Goal: Task Accomplishment & Management: Complete application form

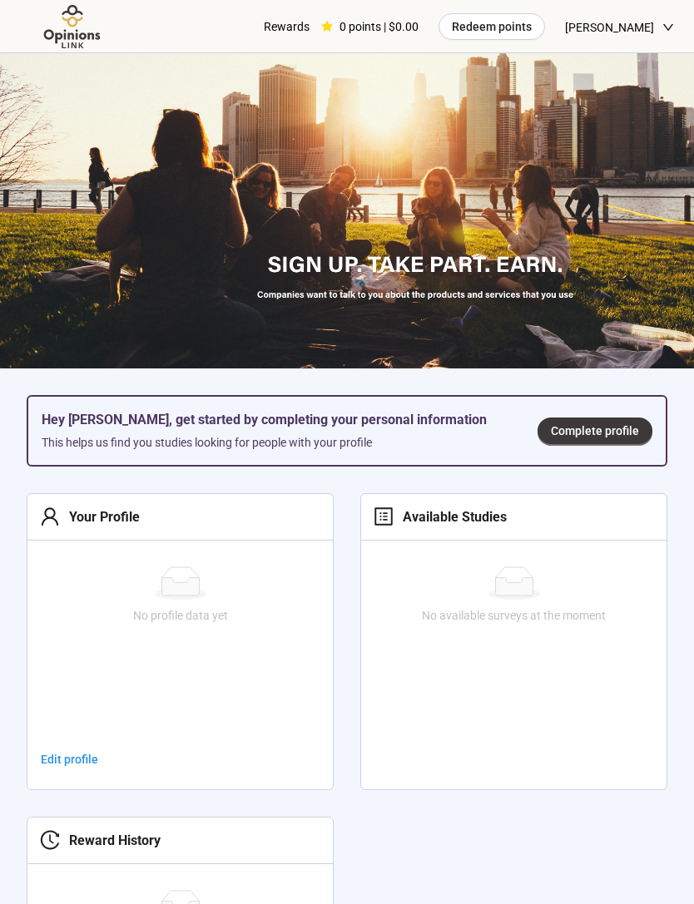
click at [633, 419] on link "Complete profile" at bounding box center [594, 431] width 115 height 27
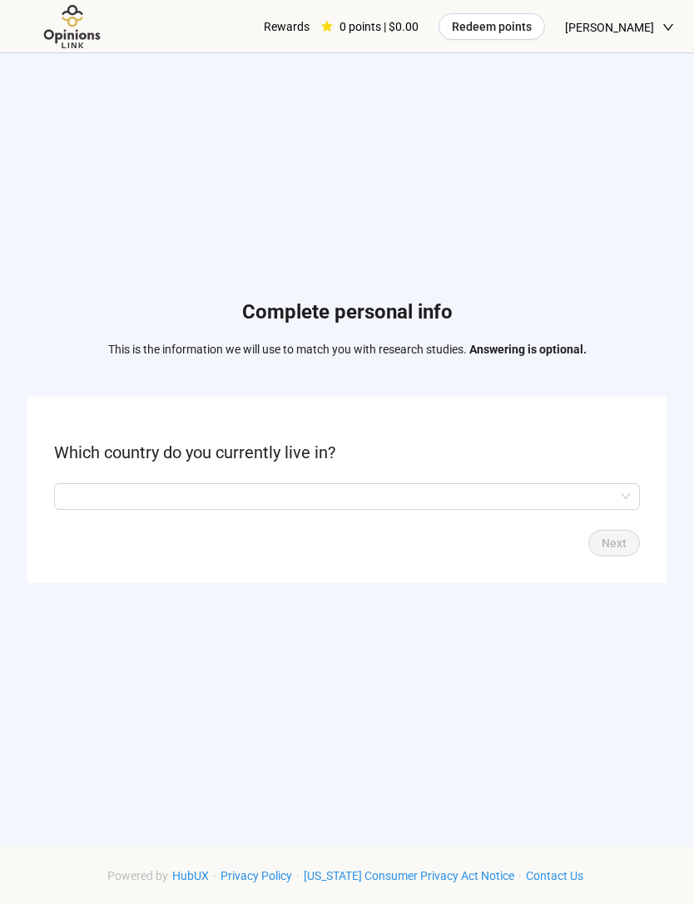
click at [565, 509] on input "search" at bounding box center [347, 496] width 566 height 25
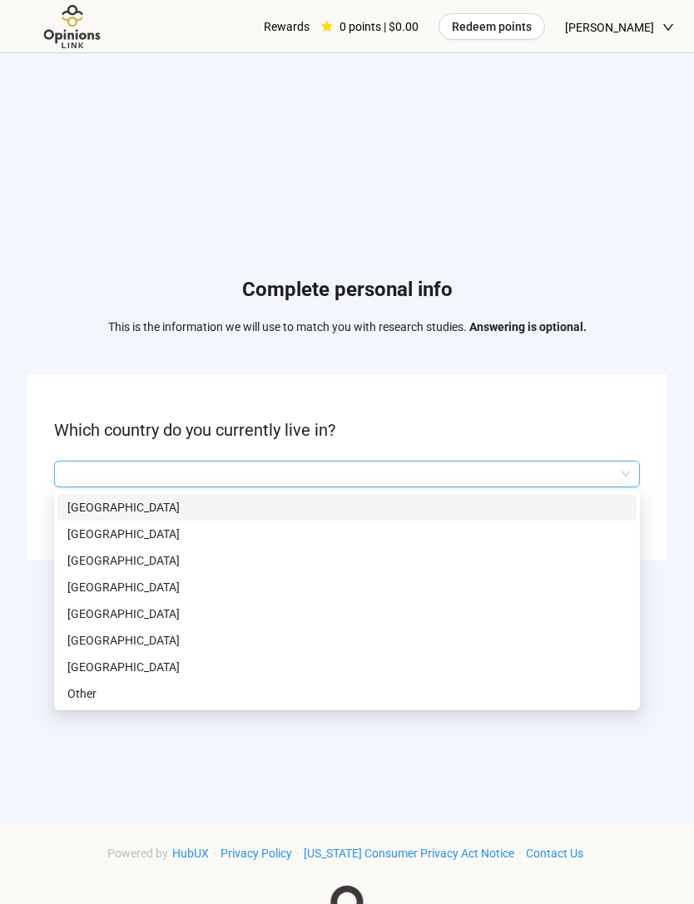
scroll to position [23, 0]
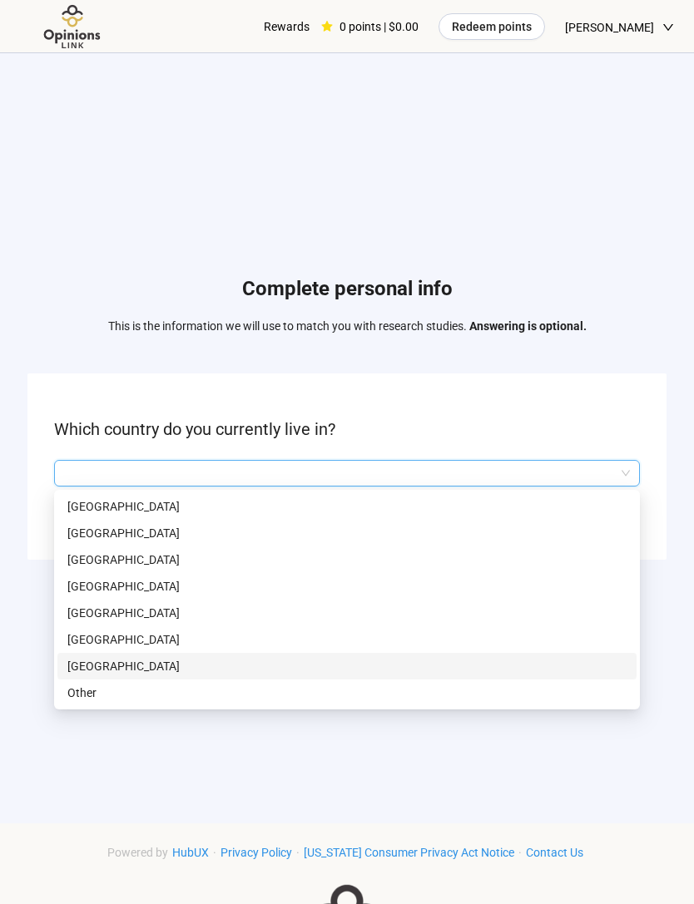
click at [141, 675] on p "[GEOGRAPHIC_DATA]" at bounding box center [346, 666] width 559 height 18
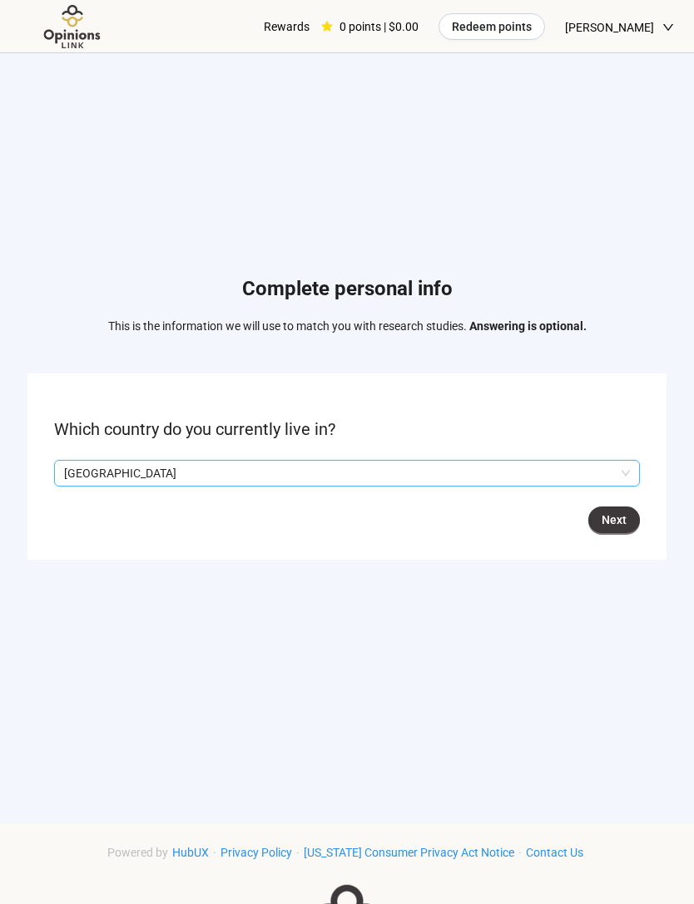
click at [614, 529] on span "Next" at bounding box center [613, 520] width 25 height 18
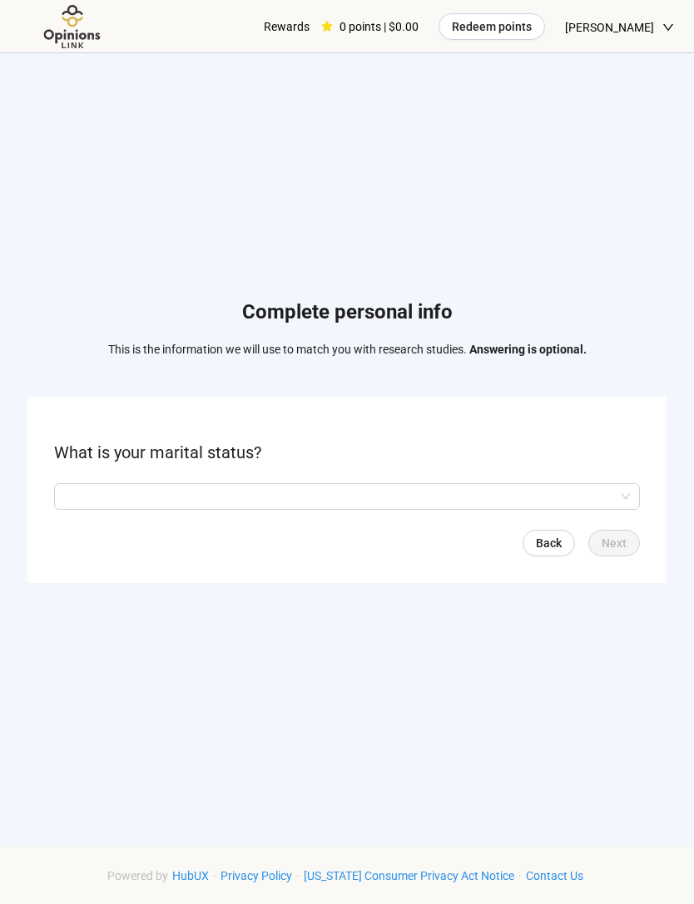
click at [543, 509] on input "search" at bounding box center [347, 496] width 566 height 25
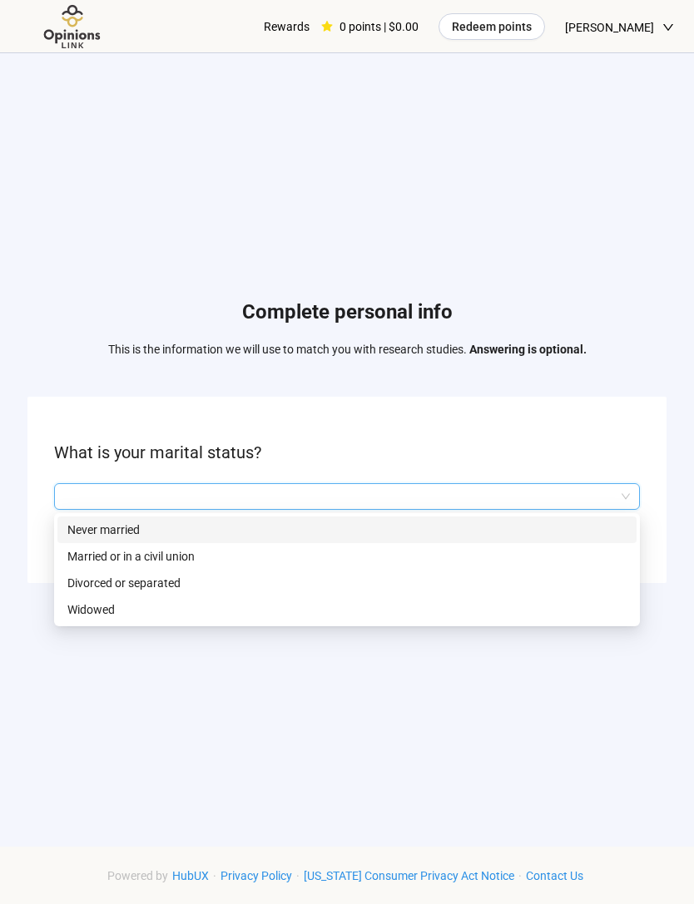
click at [488, 539] on p "Never married" at bounding box center [346, 530] width 559 height 18
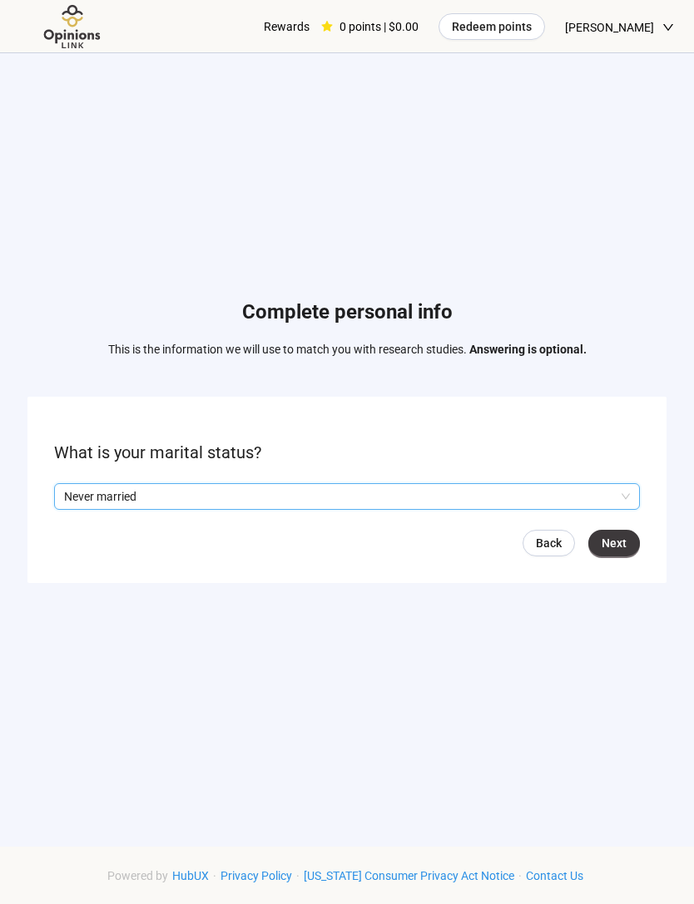
click at [621, 552] on span "Next" at bounding box center [613, 543] width 25 height 18
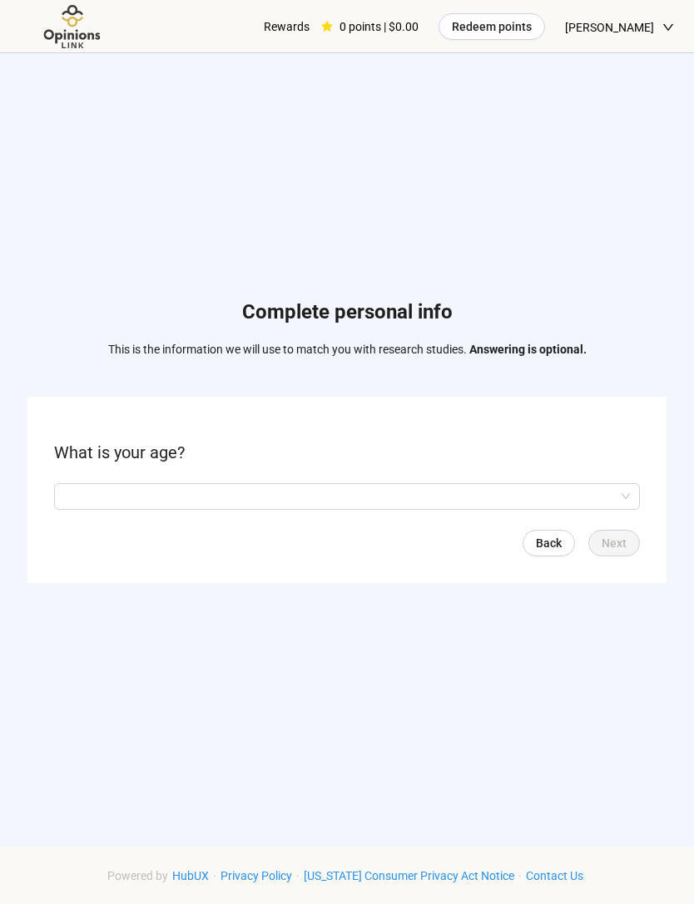
click at [584, 509] on input "search" at bounding box center [347, 496] width 566 height 25
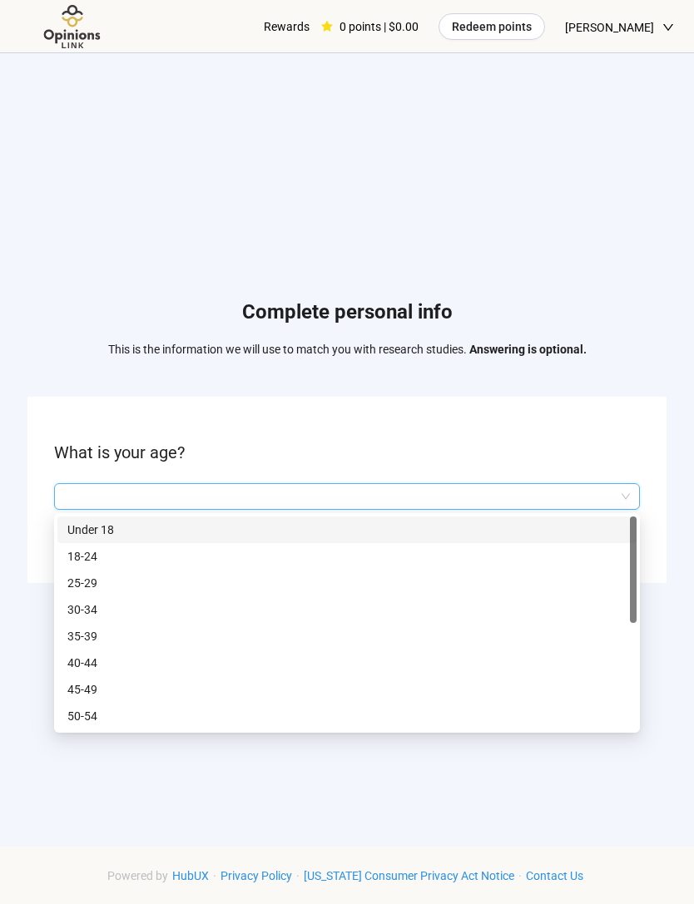
click at [398, 566] on p "18-24" at bounding box center [346, 556] width 559 height 18
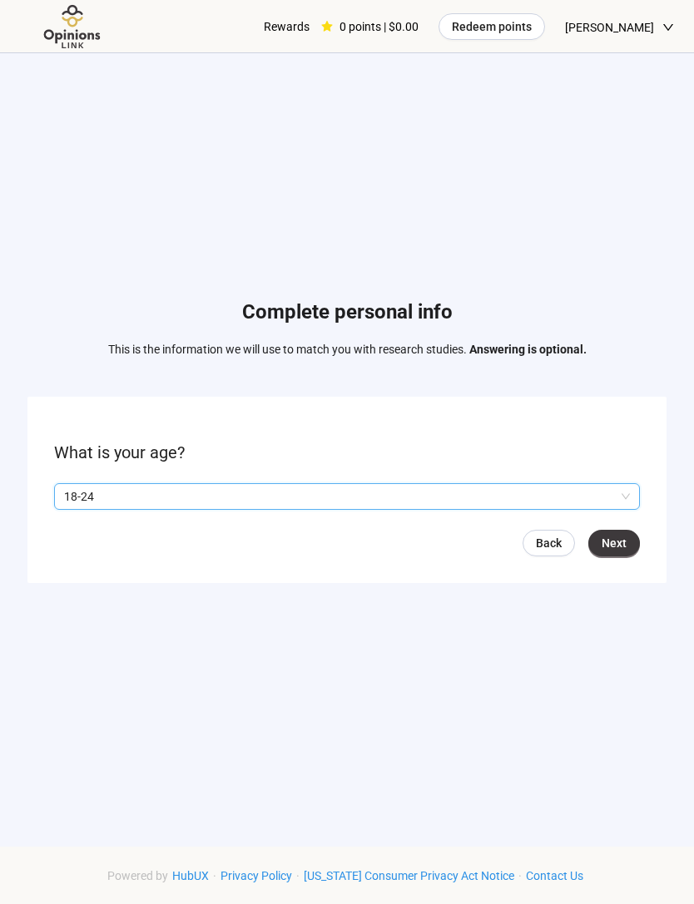
click at [629, 556] on button "Next" at bounding box center [614, 543] width 52 height 27
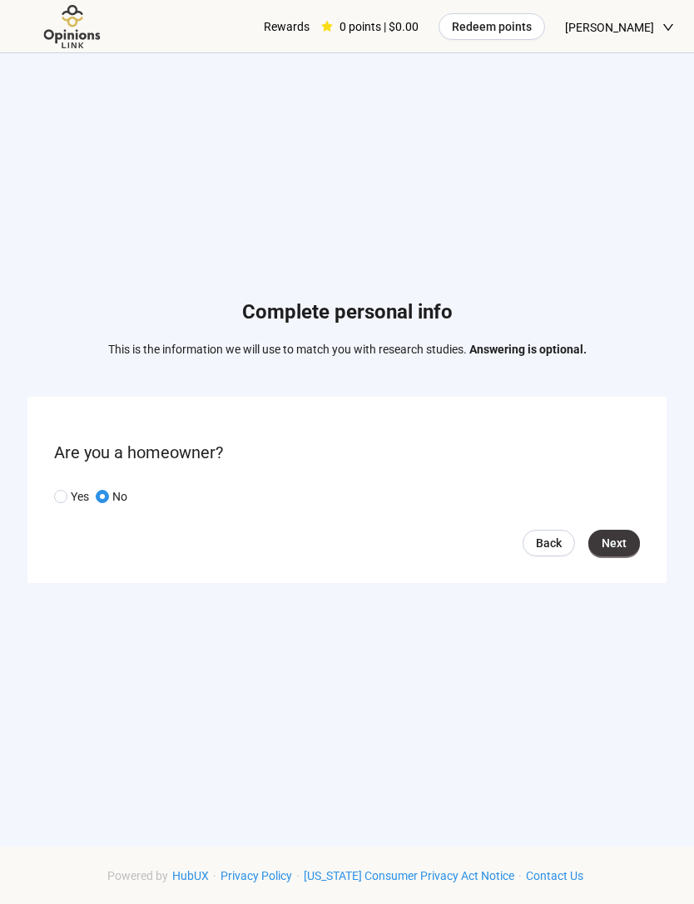
click at [622, 552] on span "Next" at bounding box center [613, 543] width 25 height 18
click at [626, 509] on input "search" at bounding box center [347, 496] width 566 height 25
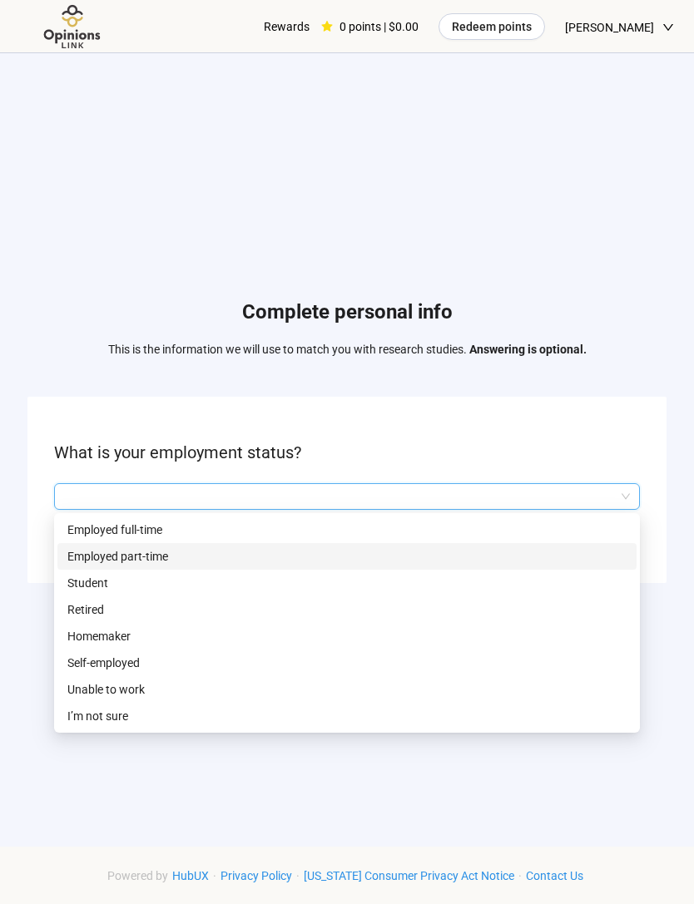
click at [79, 566] on p "Employed part-time" at bounding box center [346, 556] width 559 height 18
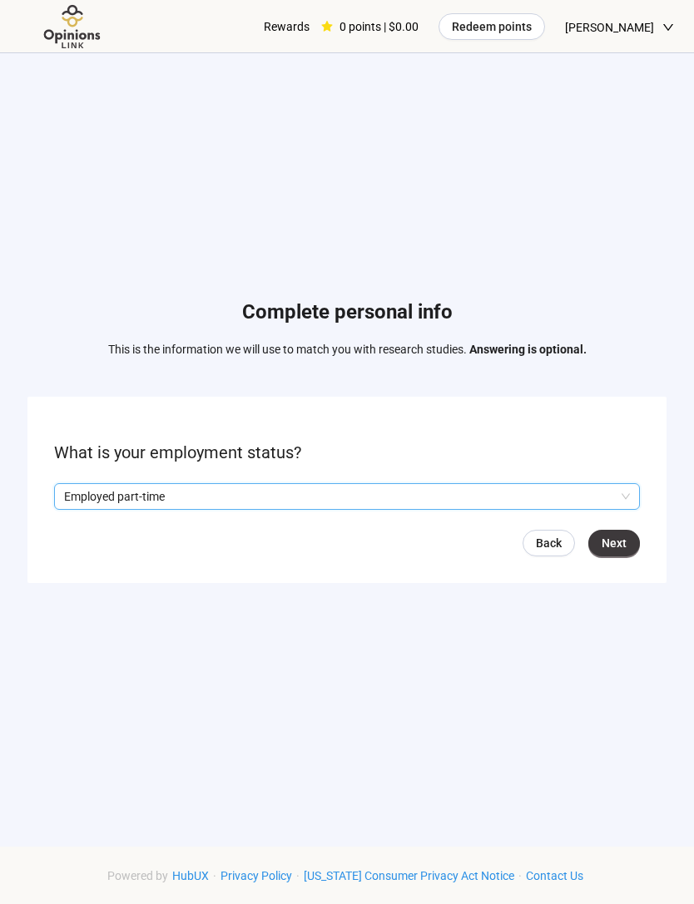
click at [627, 556] on button "Next" at bounding box center [614, 543] width 52 height 27
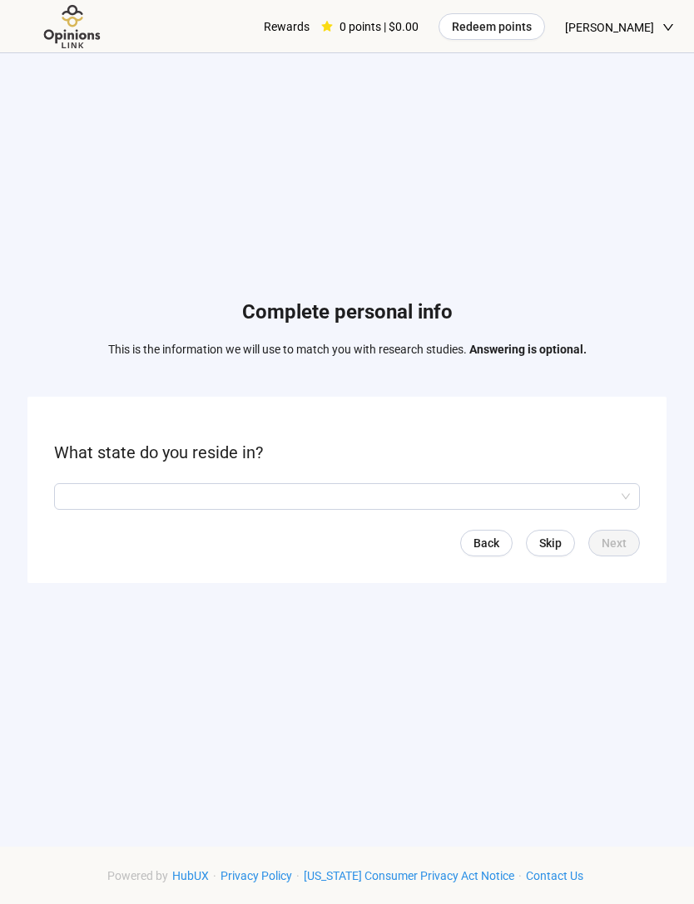
click at [592, 509] on input "search" at bounding box center [347, 496] width 566 height 25
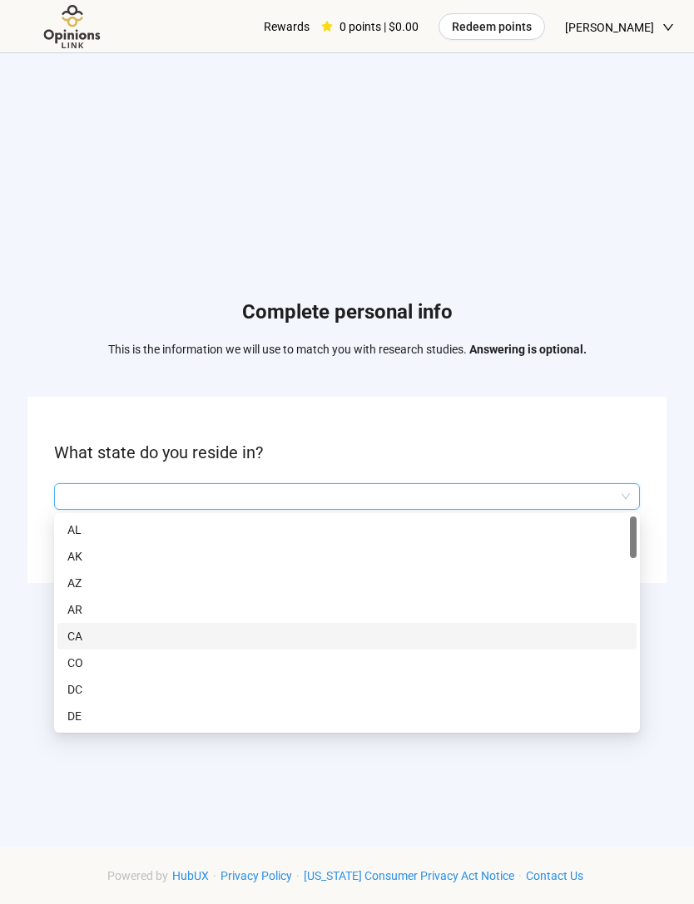
click at [69, 645] on p "CA" at bounding box center [346, 636] width 559 height 18
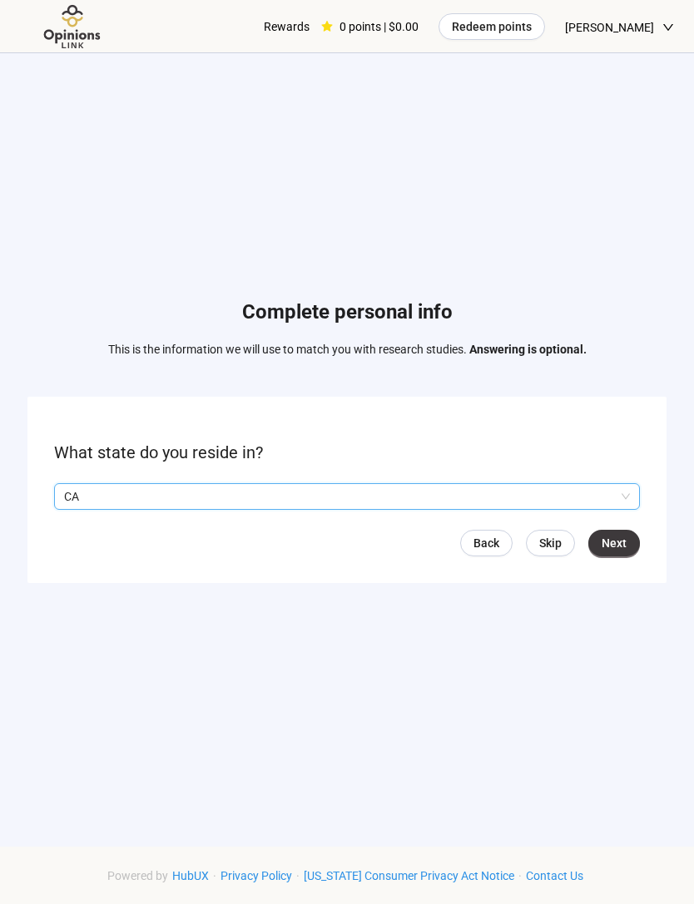
click at [618, 552] on span "Next" at bounding box center [613, 543] width 25 height 18
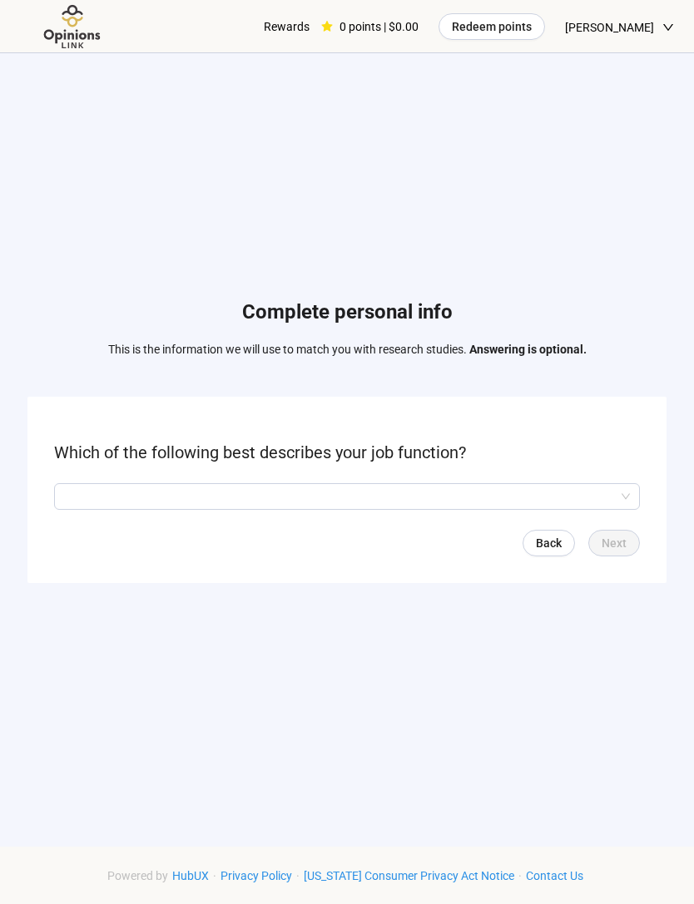
click at [611, 509] on input "search" at bounding box center [347, 496] width 566 height 25
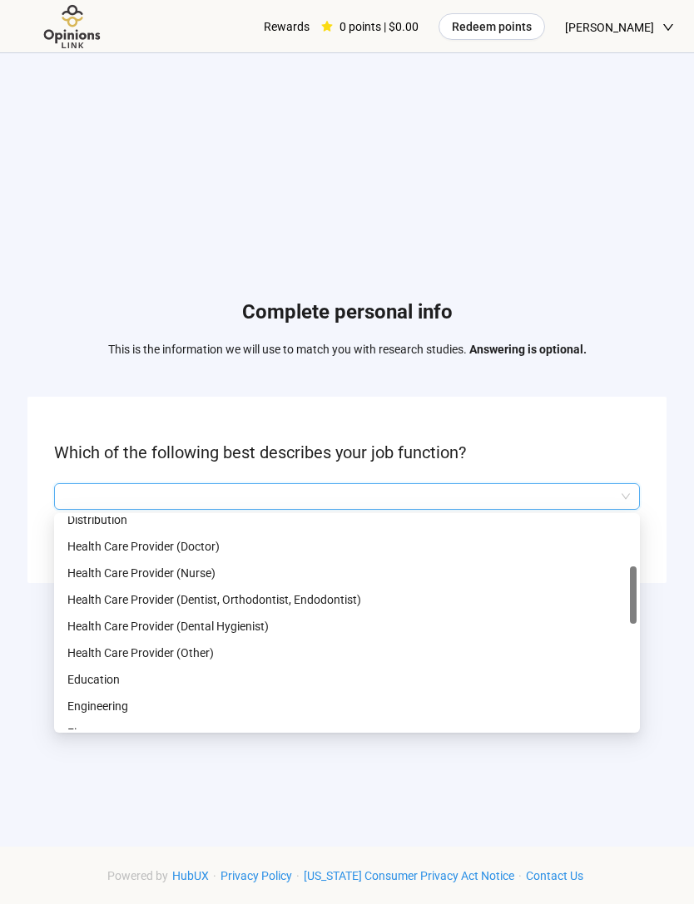
click at [94, 689] on p "Education" at bounding box center [346, 679] width 559 height 18
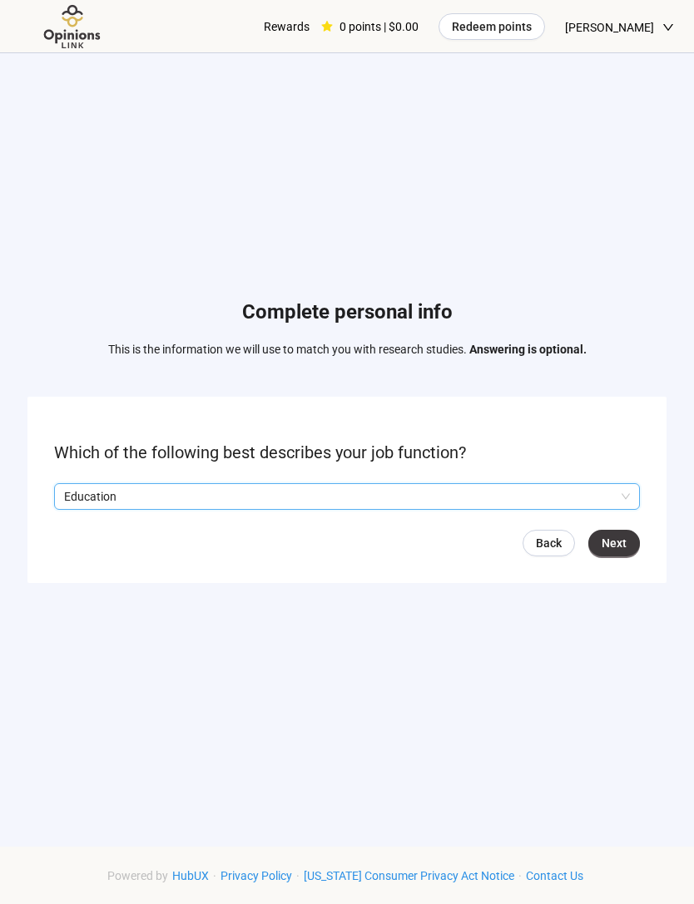
click at [631, 556] on button "Next" at bounding box center [614, 543] width 52 height 27
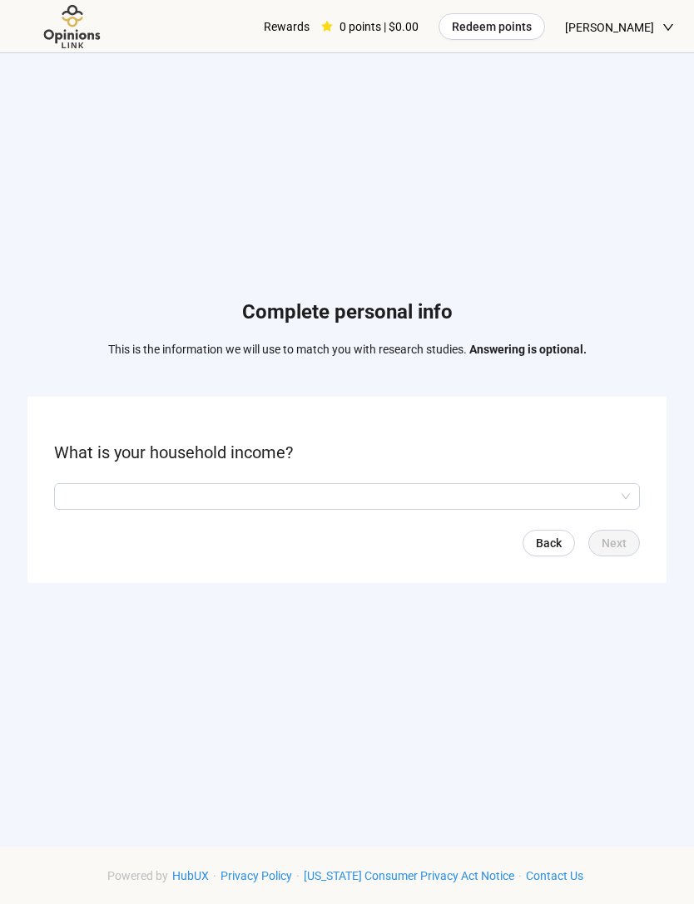
click at [490, 509] on input "search" at bounding box center [347, 496] width 566 height 25
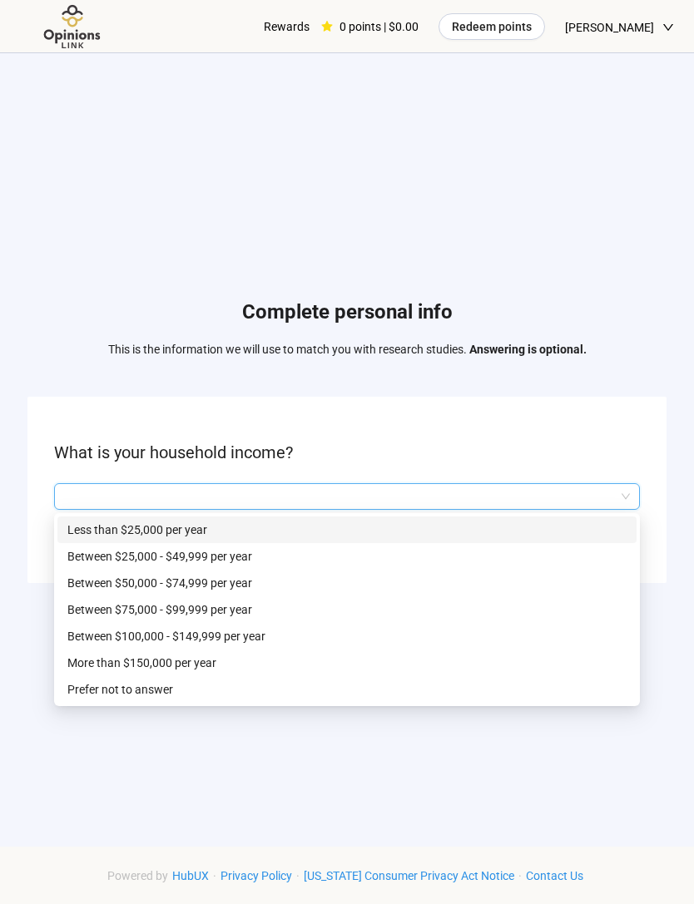
click at [80, 566] on p "Between $25,000 - $49,999 per year" at bounding box center [346, 556] width 559 height 18
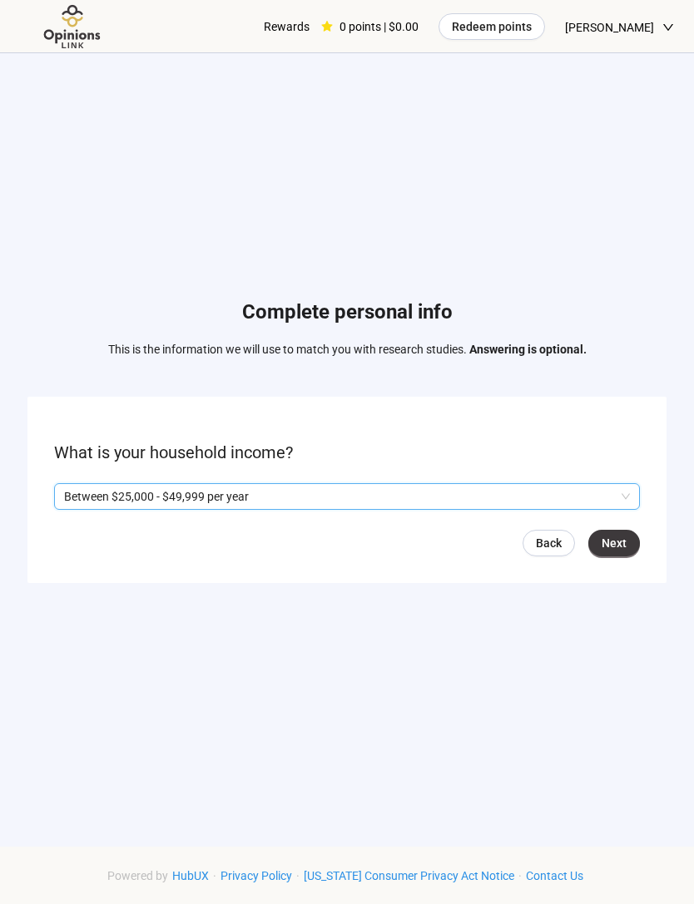
click at [615, 552] on span "Next" at bounding box center [613, 543] width 25 height 18
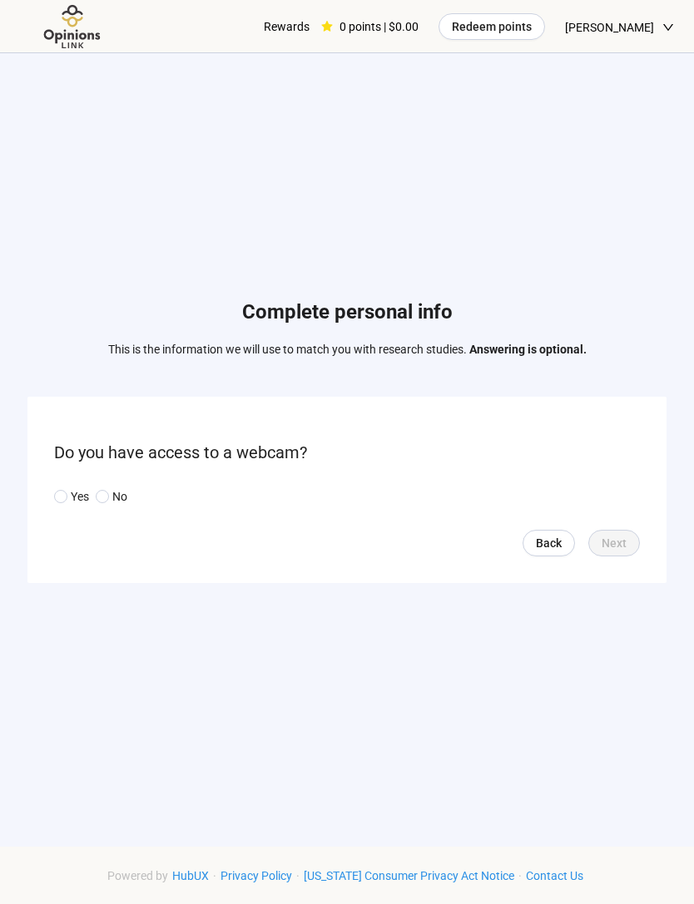
click at [50, 534] on form "Do you have access to a webcam? Yes No Back Next" at bounding box center [346, 489] width 639 height 185
click at [51, 516] on form "Do you have access to a webcam? Yes No Back Next" at bounding box center [346, 489] width 639 height 185
click at [49, 513] on form "Do you have access to a webcam? Yes No Back Next" at bounding box center [346, 489] width 639 height 185
click at [629, 556] on button "Next" at bounding box center [614, 543] width 52 height 27
click at [80, 509] on input "search" at bounding box center [347, 496] width 566 height 25
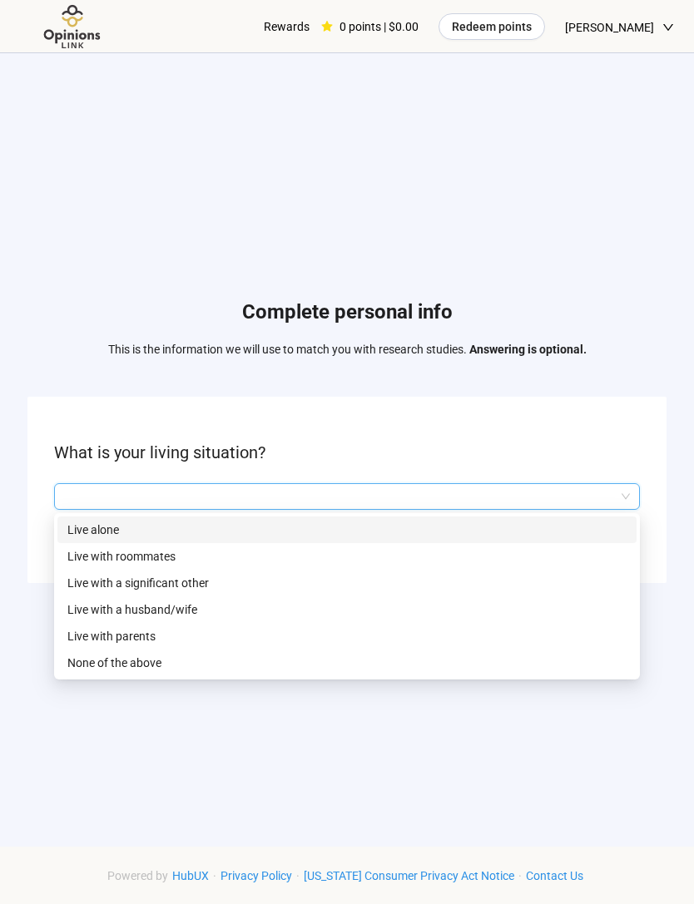
click at [87, 566] on p "Live with roommates" at bounding box center [346, 556] width 559 height 18
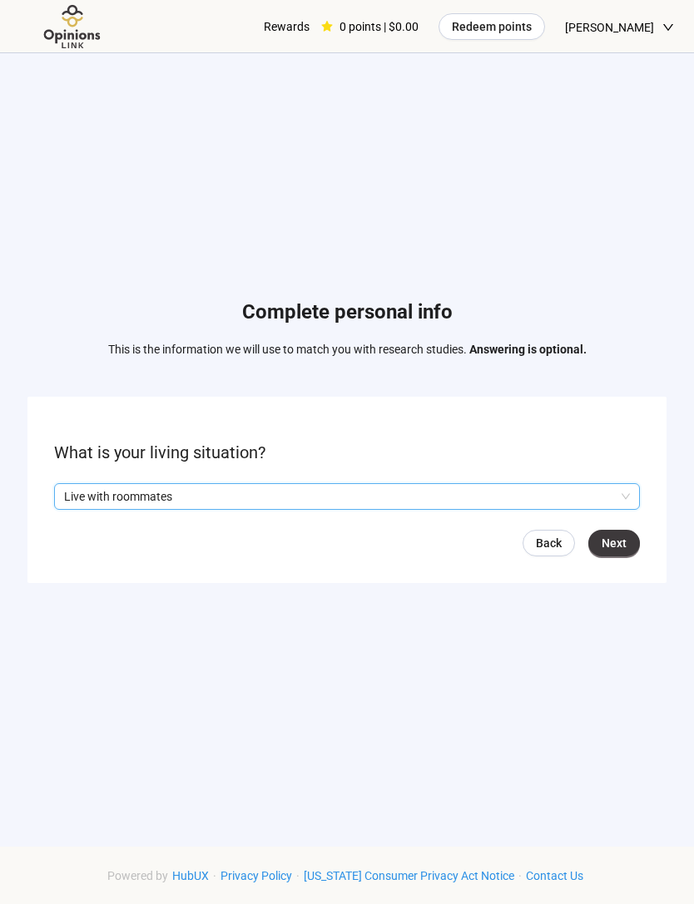
click at [615, 556] on button "Next" at bounding box center [614, 543] width 52 height 27
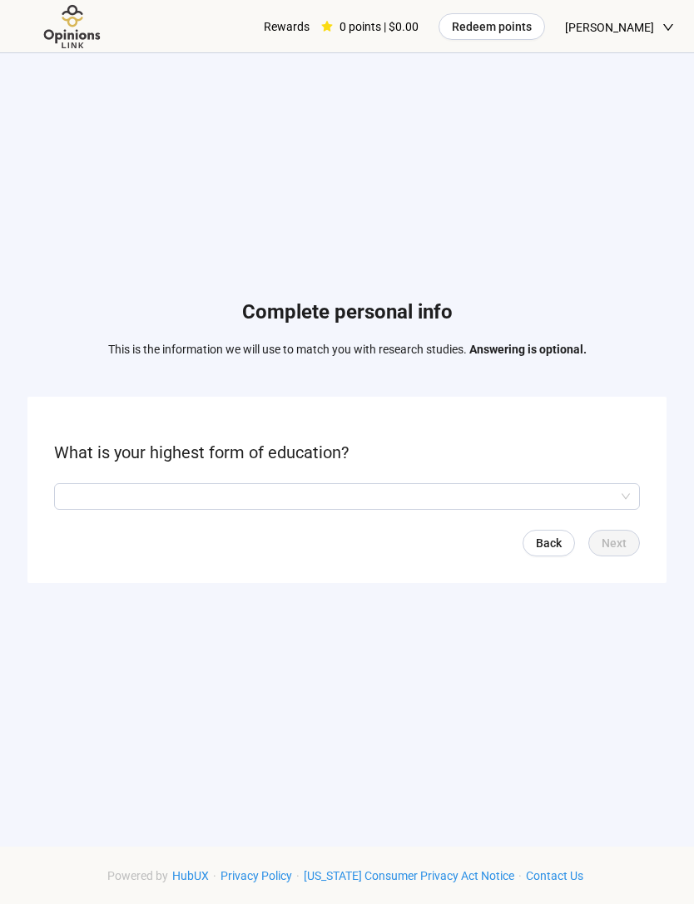
click at [83, 509] on input "search" at bounding box center [347, 496] width 566 height 25
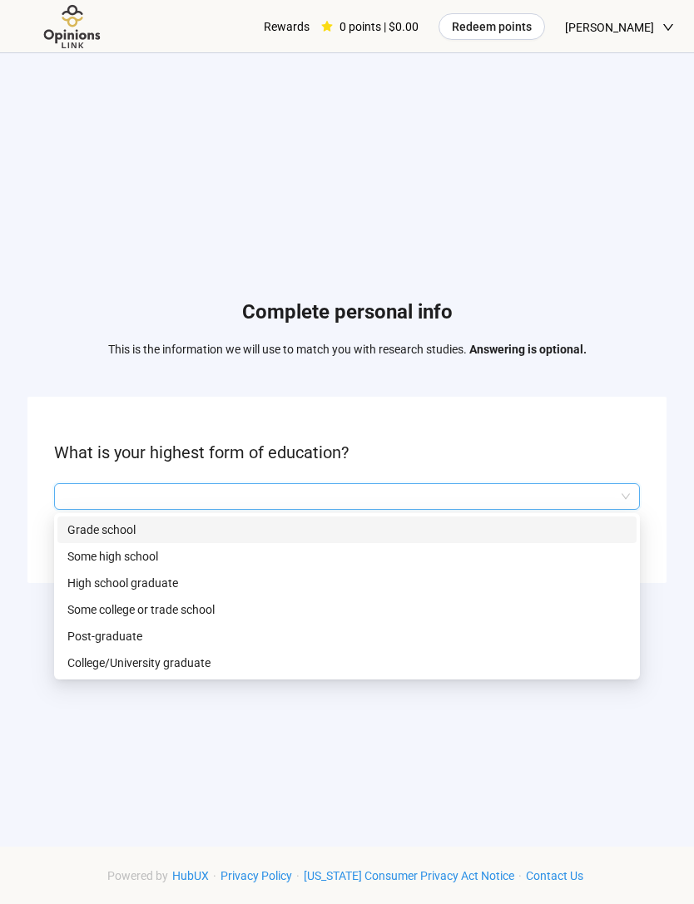
click at [81, 623] on div "Some college or trade school" at bounding box center [346, 609] width 579 height 27
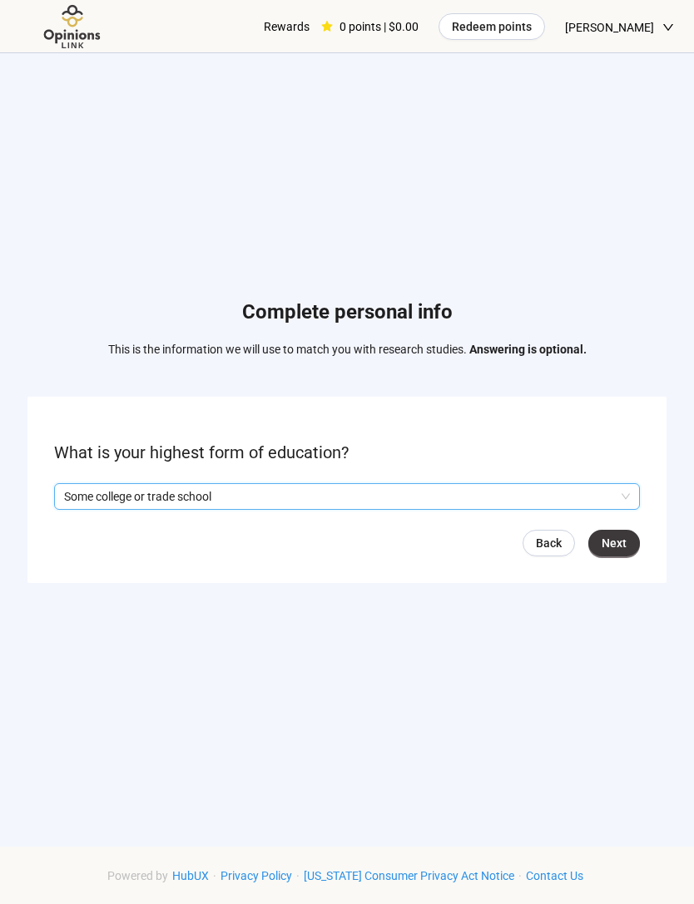
click at [96, 509] on p "Some college or trade school" at bounding box center [339, 496] width 551 height 25
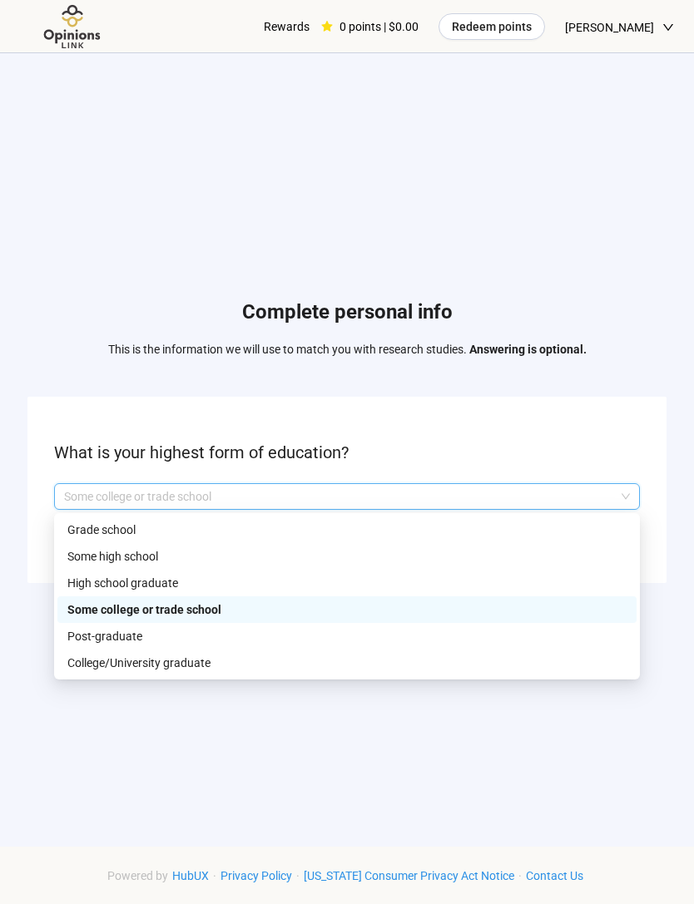
click at [87, 645] on p "Post-graduate" at bounding box center [346, 636] width 559 height 18
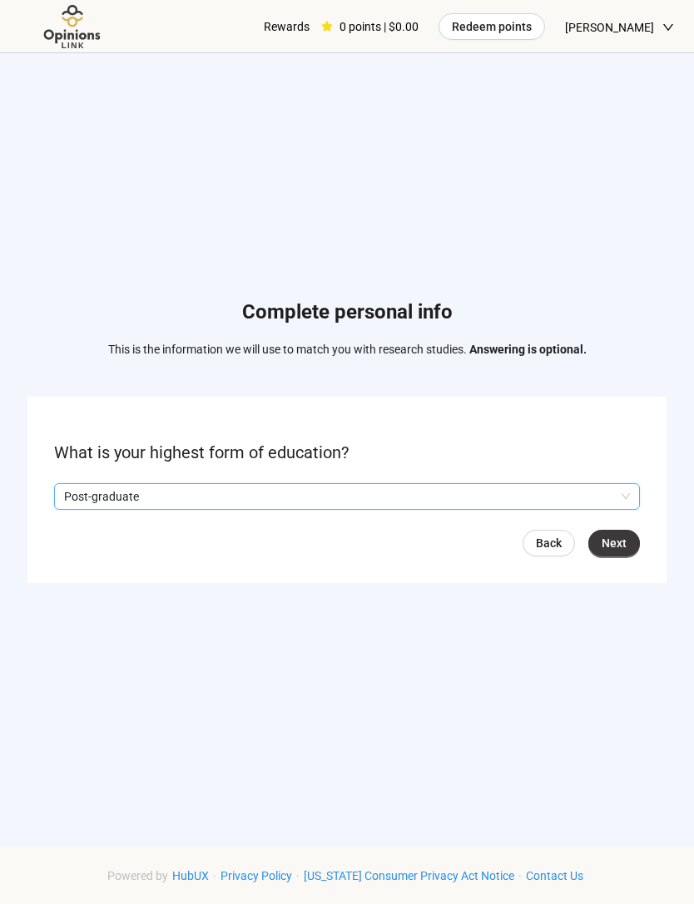
click at [101, 509] on p "Post-graduate" at bounding box center [339, 496] width 551 height 25
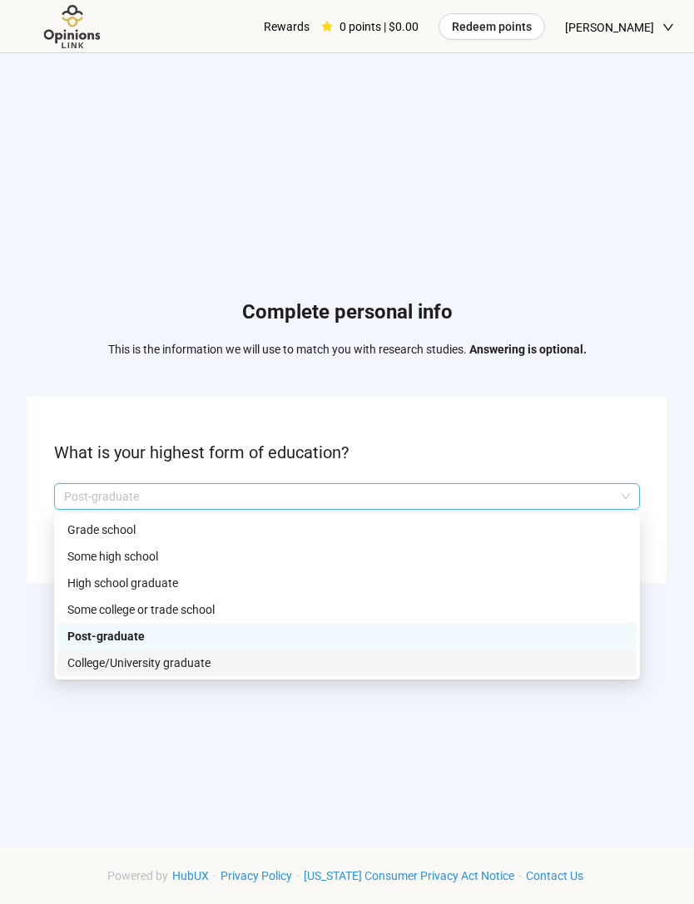
click at [87, 672] on p "College/University graduate" at bounding box center [346, 663] width 559 height 18
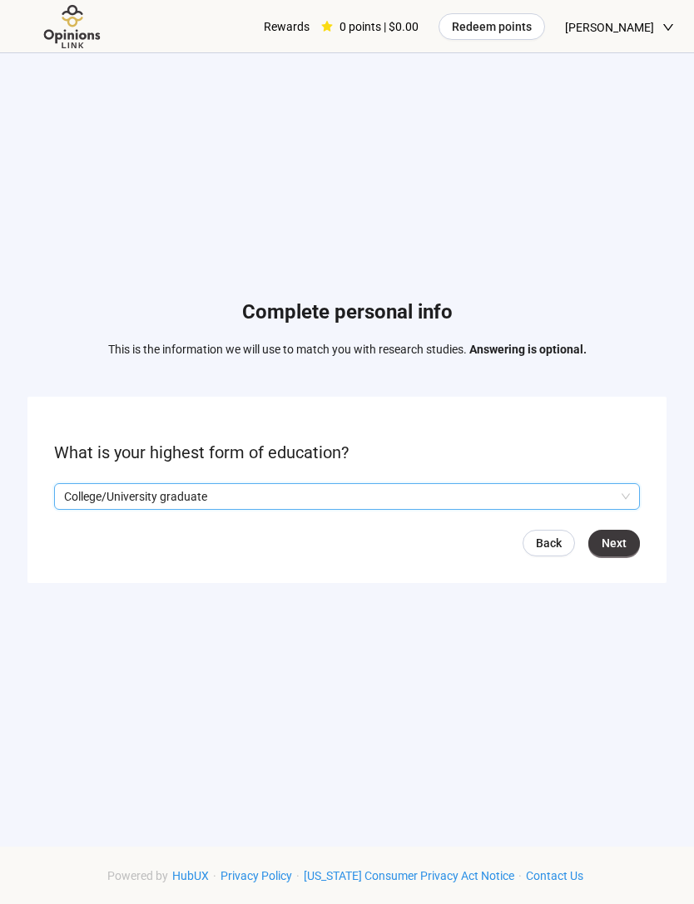
click at [601, 552] on span "Next" at bounding box center [613, 543] width 25 height 18
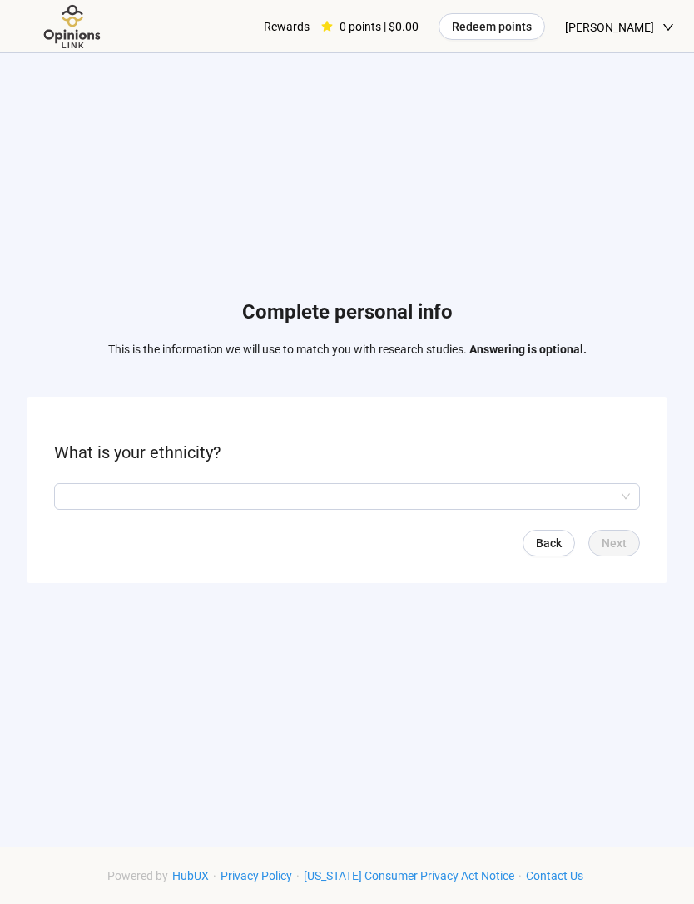
click at [84, 509] on input "search" at bounding box center [347, 496] width 566 height 25
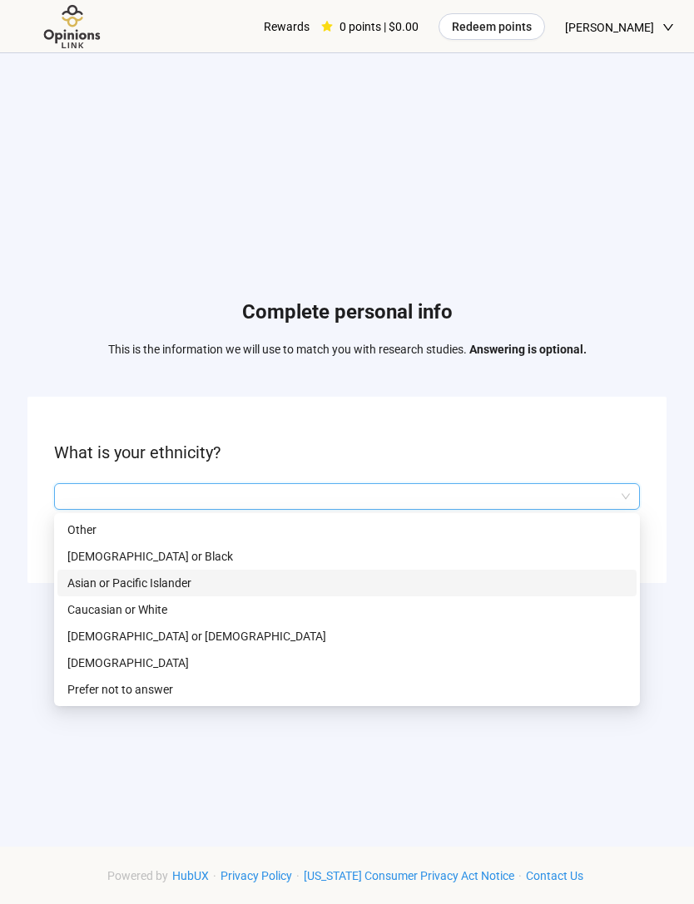
click at [99, 596] on div "Asian or Pacific Islander" at bounding box center [346, 583] width 579 height 27
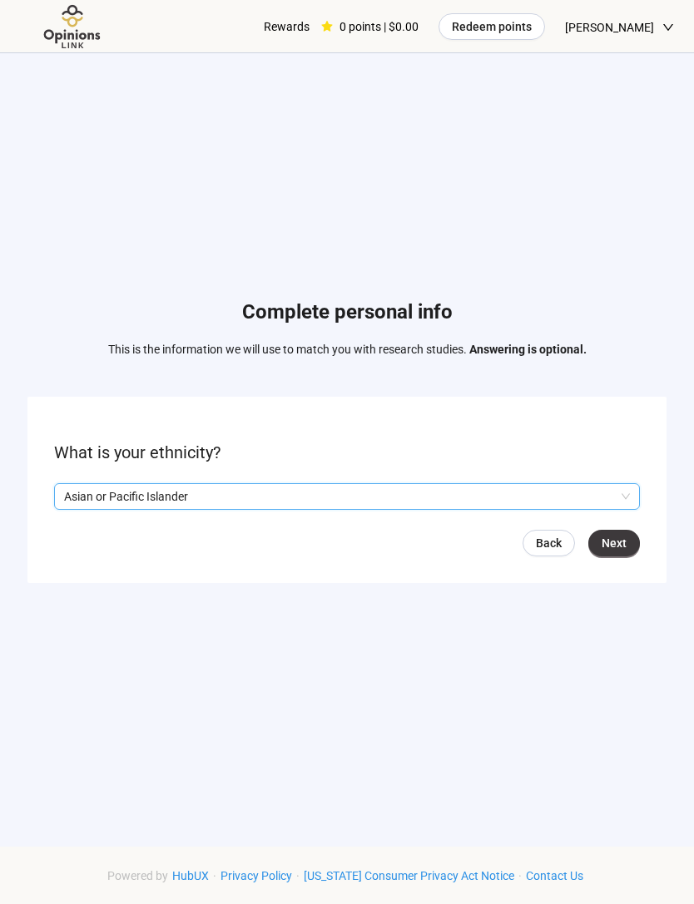
click at [87, 509] on p "Asian or Pacific Islander" at bounding box center [339, 496] width 551 height 25
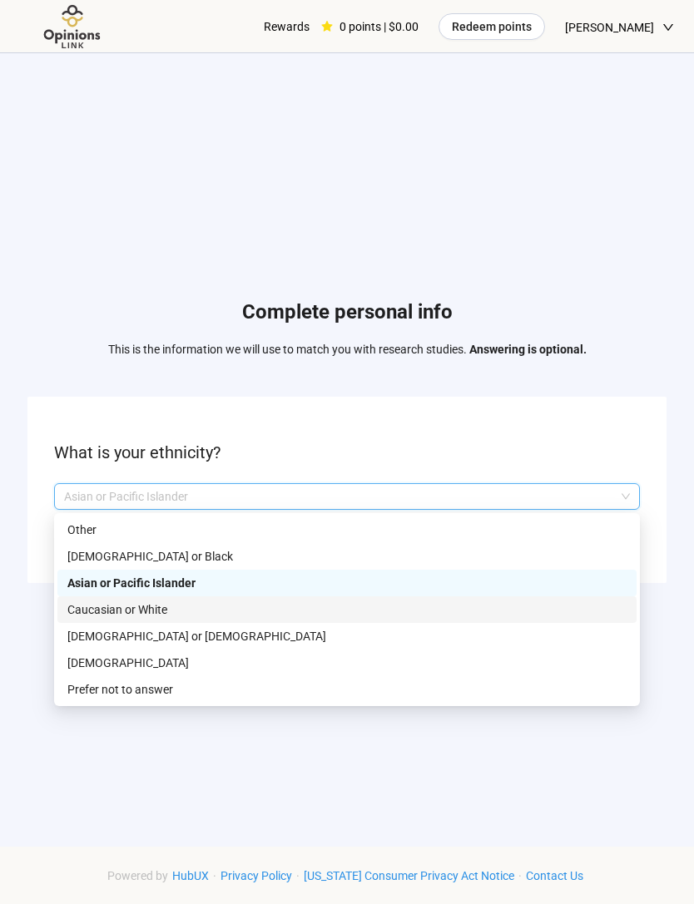
click at [78, 619] on p "Caucasian or White" at bounding box center [346, 610] width 559 height 18
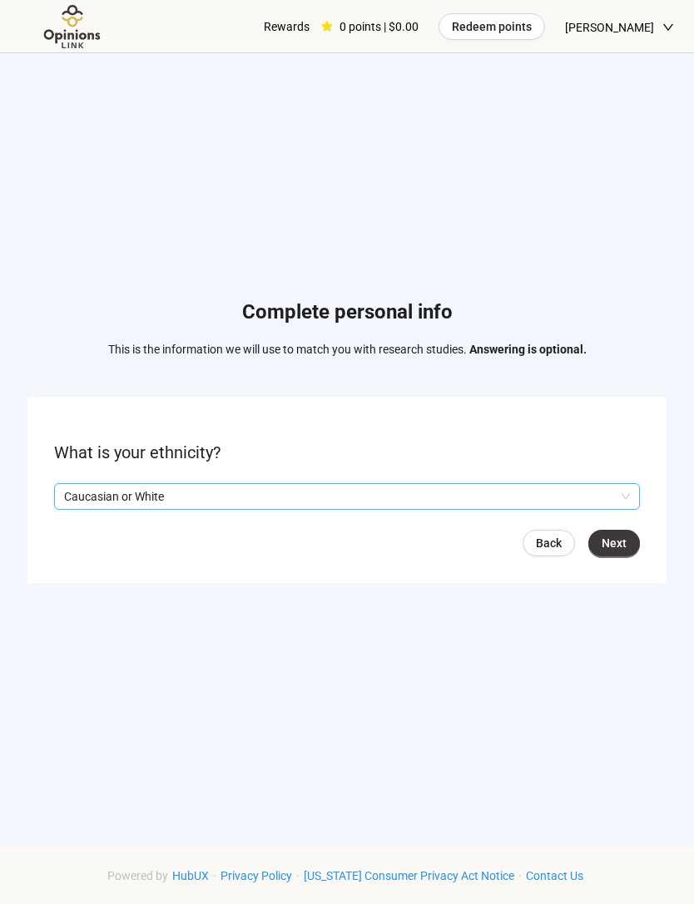
click at [614, 552] on span "Next" at bounding box center [613, 543] width 25 height 18
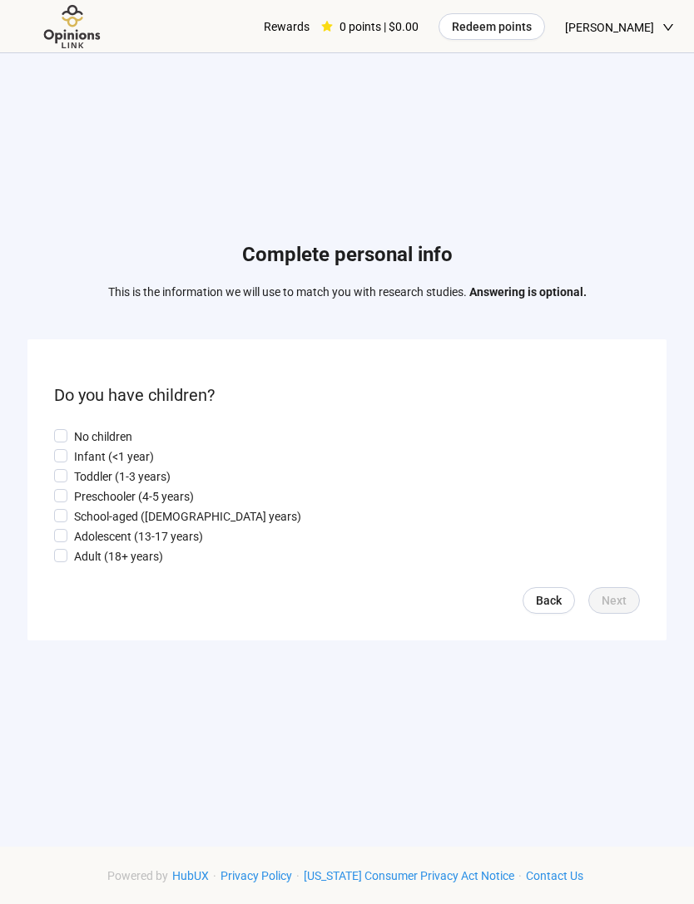
click at [132, 437] on form "Do you have children? No children Infant (<1 year) Toddler (1-3 years) Preschoo…" at bounding box center [346, 489] width 639 height 300
click at [131, 436] on form "Do you have children? No children Infant (<1 year) Toddler (1-3 years) Preschoo…" at bounding box center [346, 489] width 639 height 300
click at [101, 446] on p "No children" at bounding box center [103, 437] width 58 height 18
click at [626, 614] on button "Next" at bounding box center [614, 600] width 52 height 27
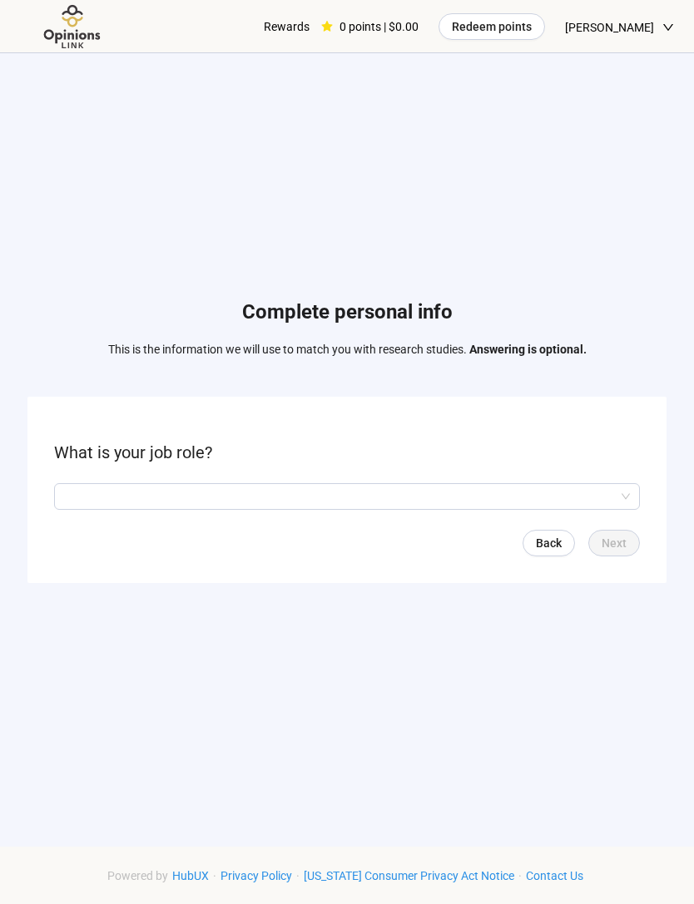
click at [606, 509] on input "search" at bounding box center [347, 496] width 566 height 25
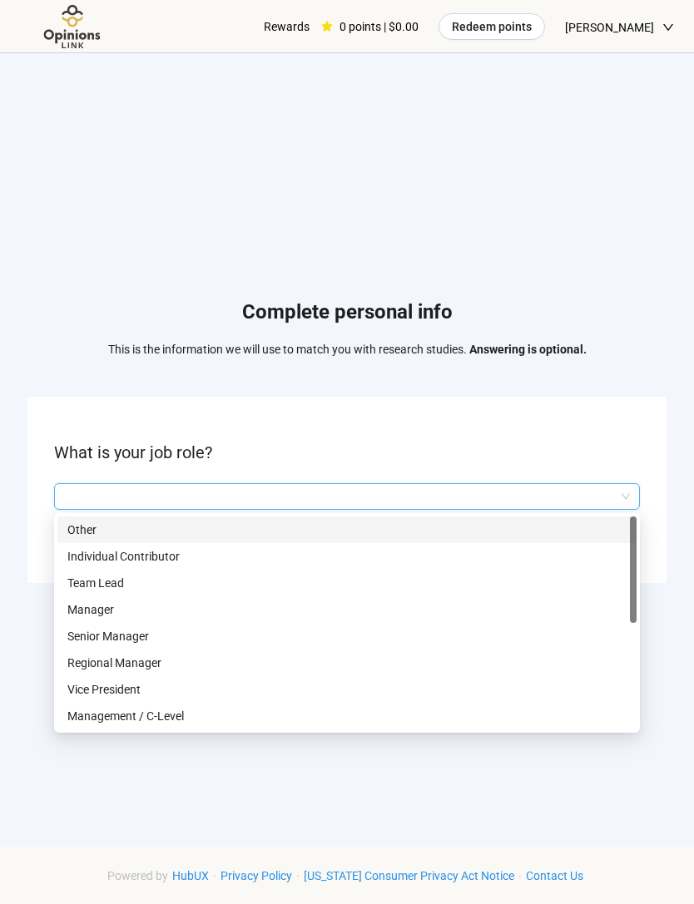
click at [77, 566] on p "Individual Contributor" at bounding box center [346, 556] width 559 height 18
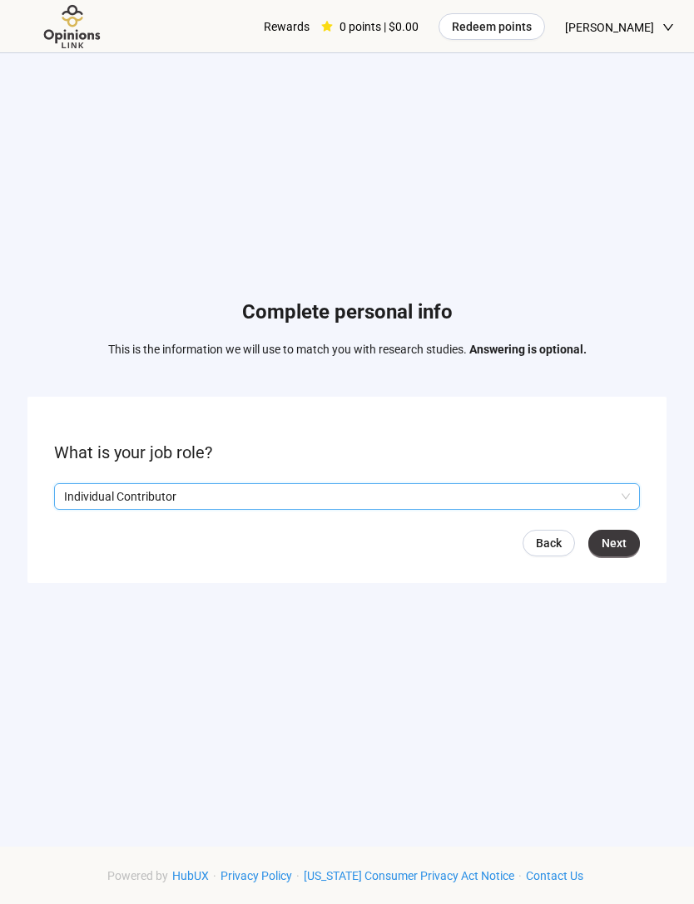
click at [621, 552] on span "Next" at bounding box center [613, 543] width 25 height 18
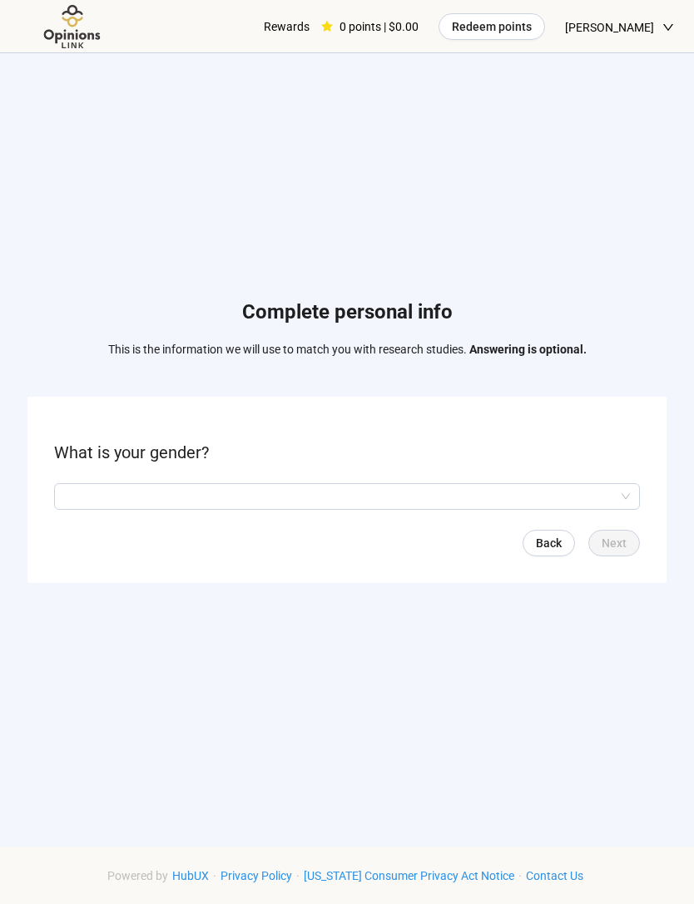
click at [81, 509] on input "search" at bounding box center [347, 496] width 566 height 25
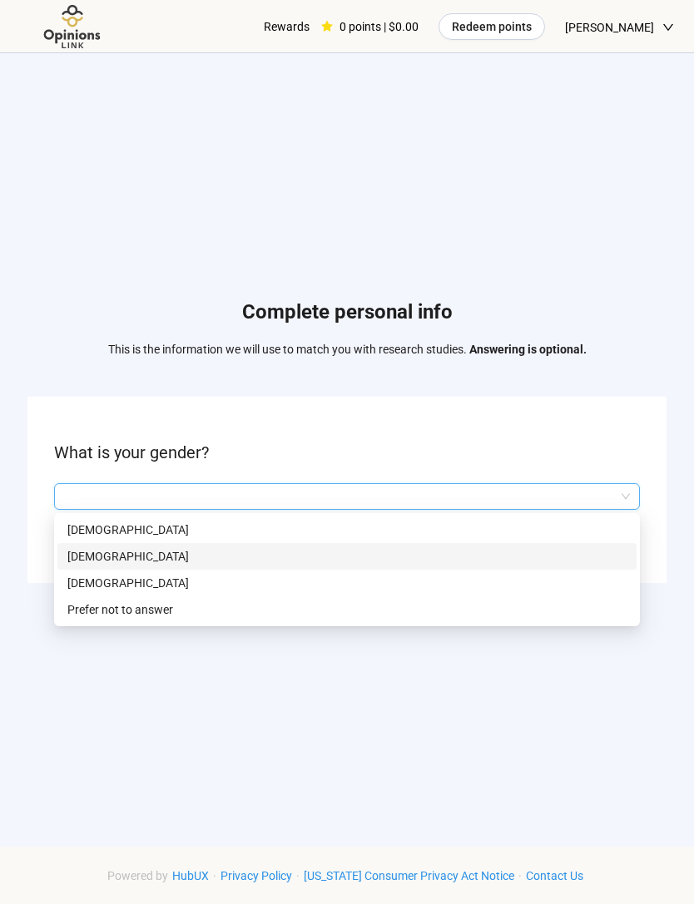
click at [83, 566] on p "[DEMOGRAPHIC_DATA]" at bounding box center [346, 556] width 559 height 18
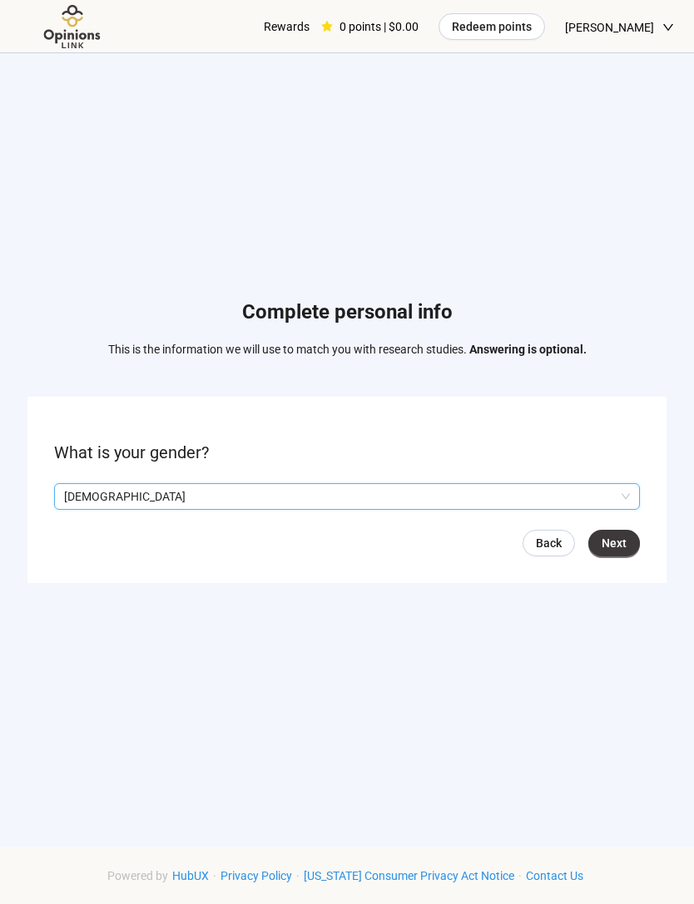
click at [602, 552] on span "Next" at bounding box center [613, 543] width 25 height 18
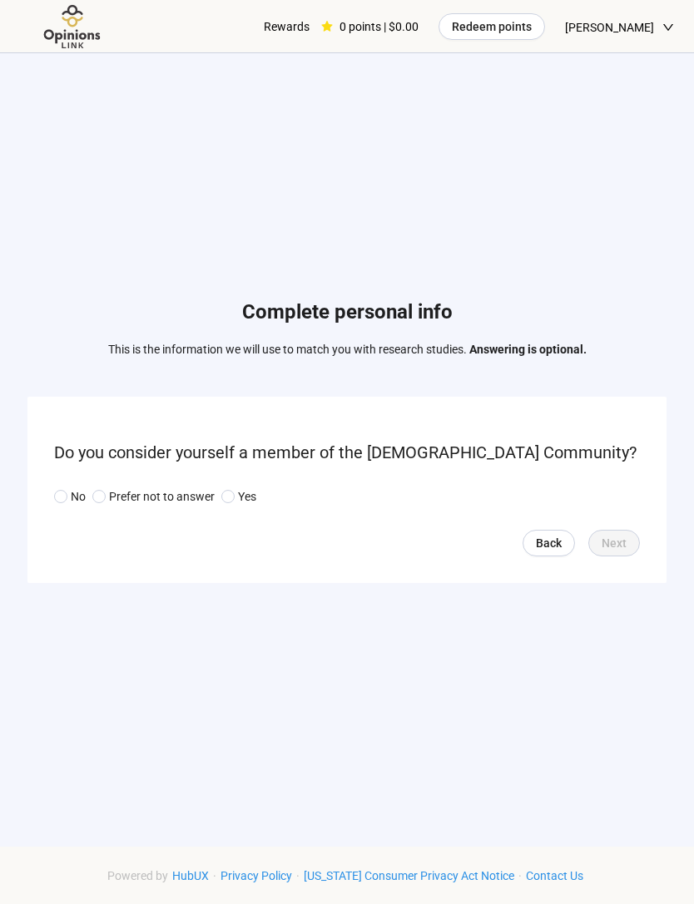
click at [225, 506] on label "Yes" at bounding box center [238, 496] width 35 height 18
click at [603, 552] on span "Next" at bounding box center [613, 543] width 25 height 18
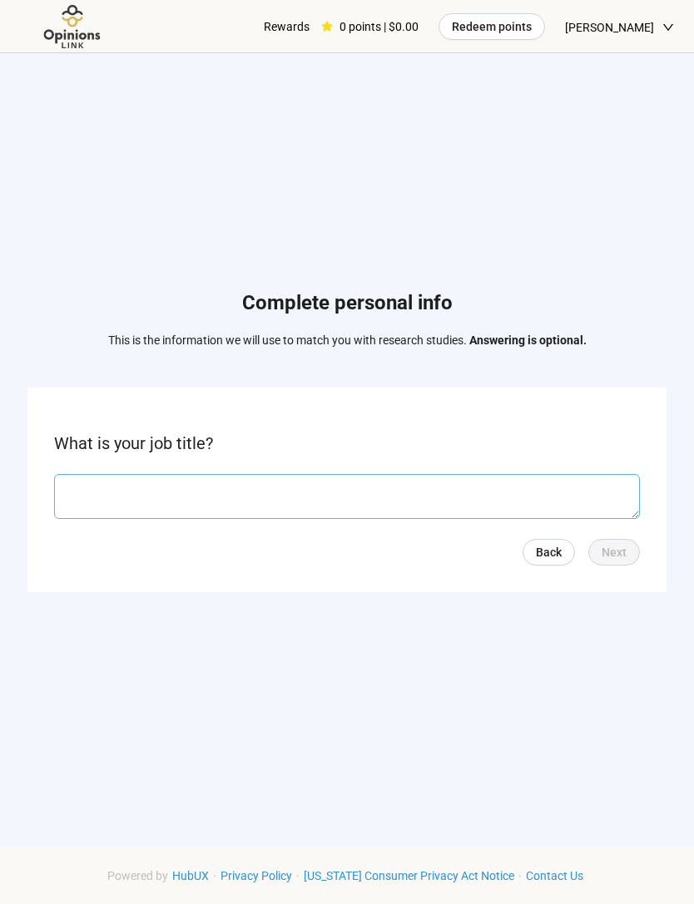
click at [542, 512] on textarea at bounding box center [347, 496] width 586 height 45
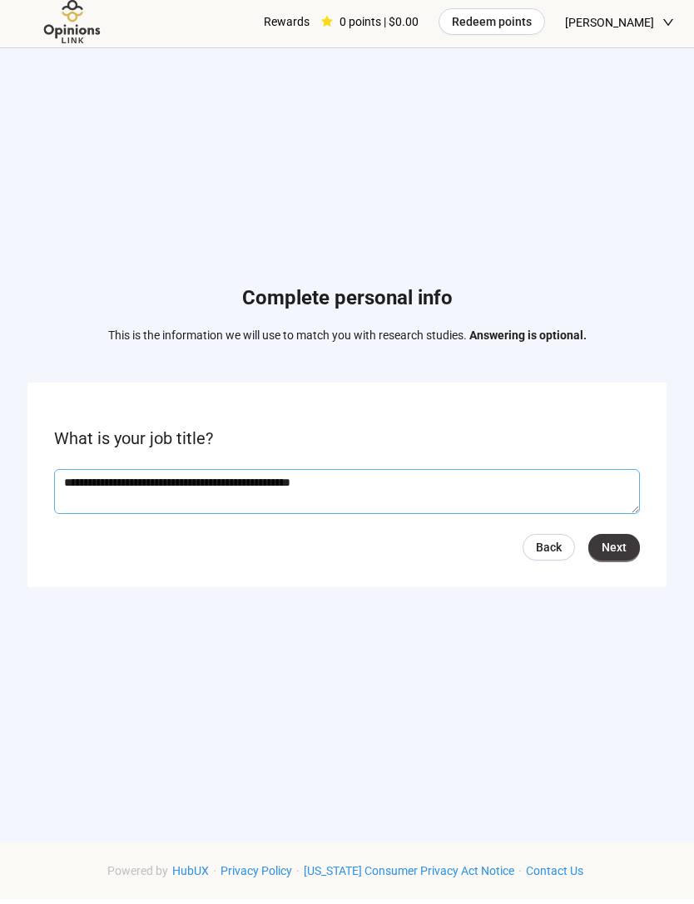
type textarea "**********"
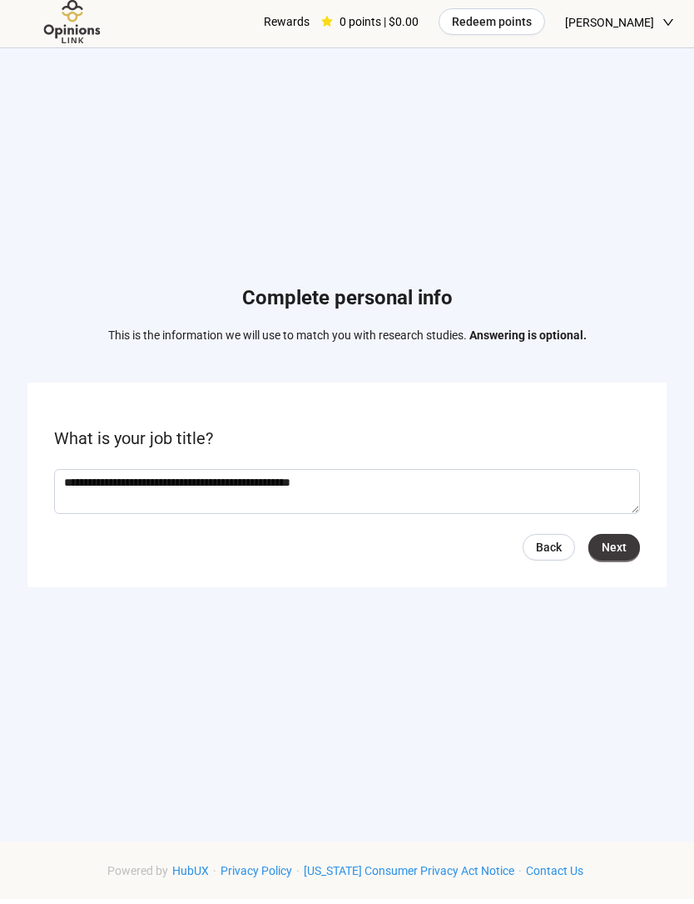
click at [609, 561] on span "Next" at bounding box center [613, 552] width 25 height 18
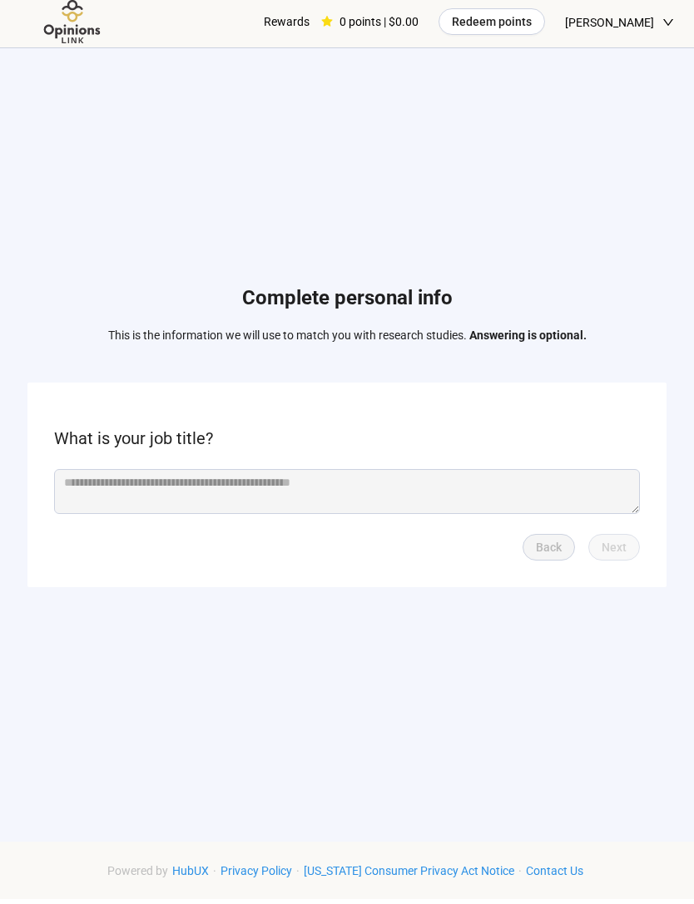
scroll to position [5, 0]
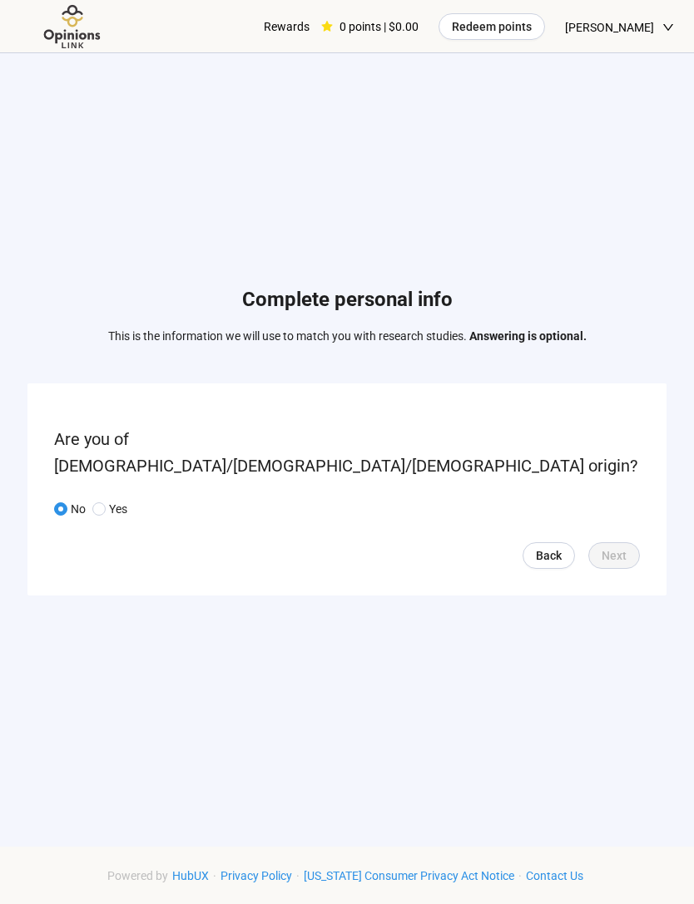
click at [106, 517] on span "Yes" at bounding box center [117, 509] width 22 height 18
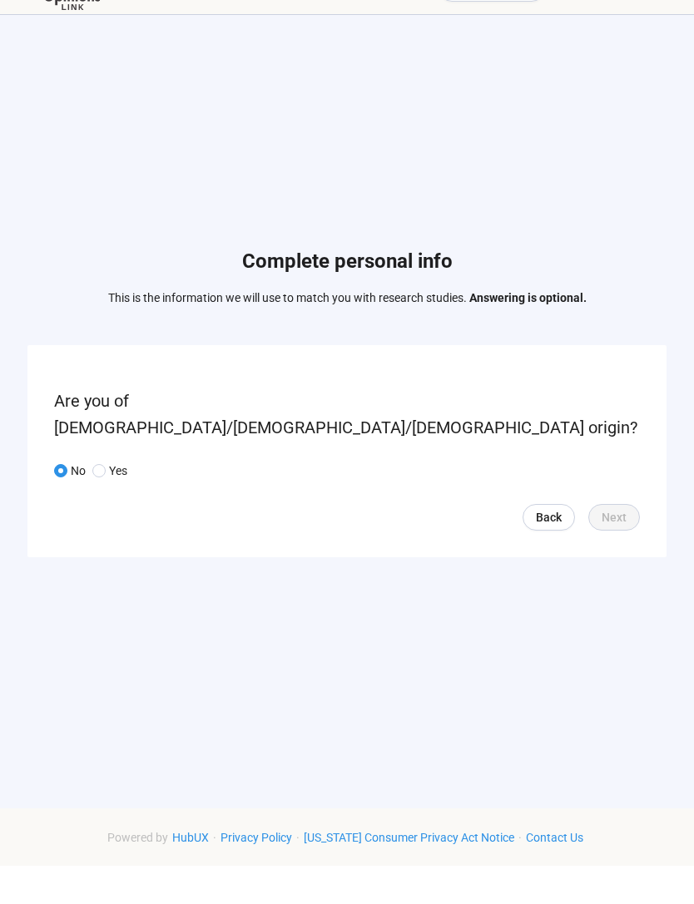
scroll to position [39, 0]
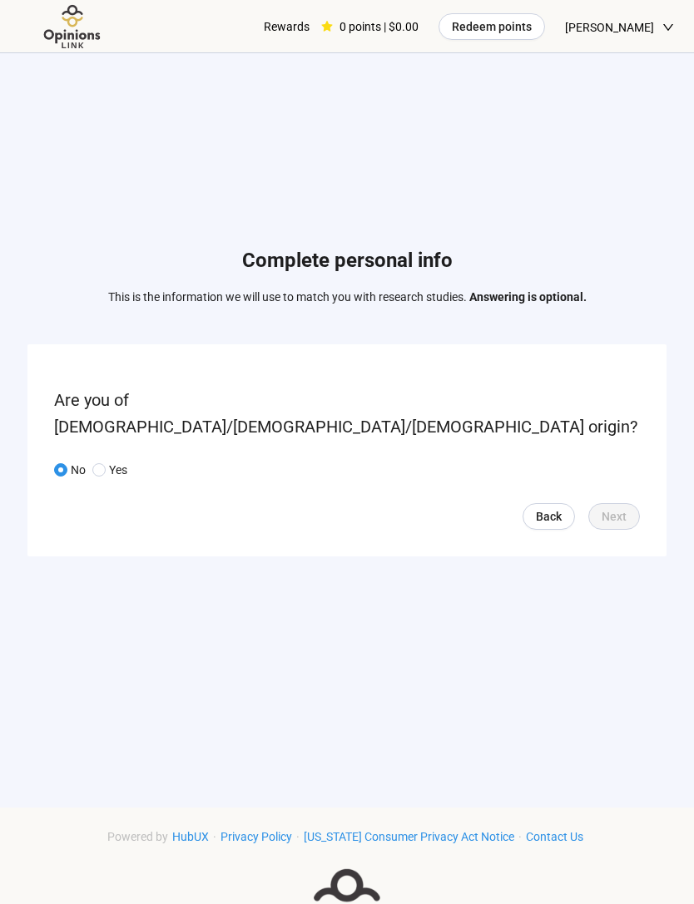
click at [554, 526] on span "Back" at bounding box center [549, 516] width 26 height 18
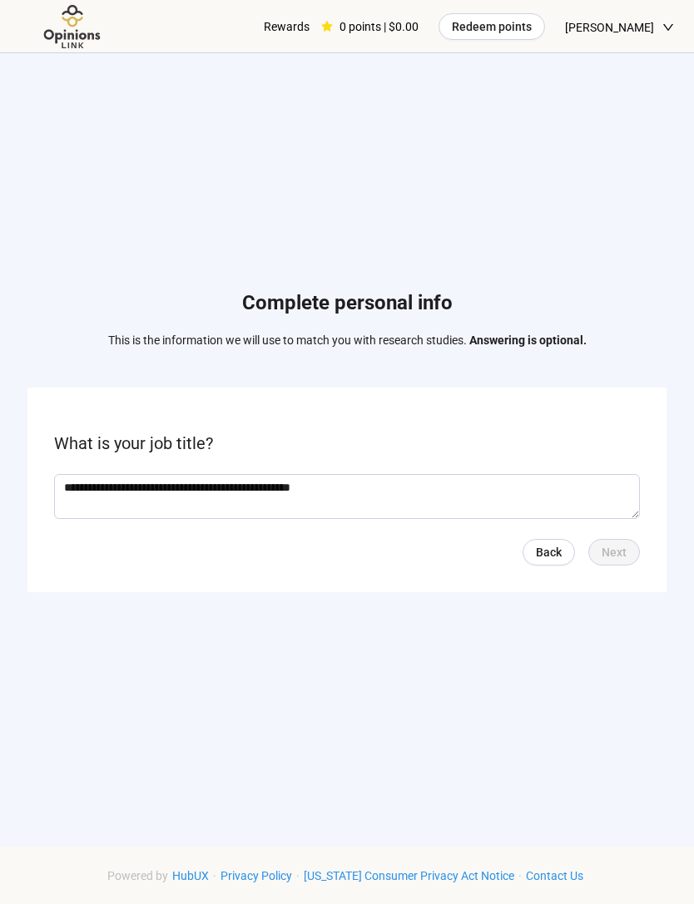
click at [609, 36] on span "[PERSON_NAME]" at bounding box center [609, 27] width 89 height 53
click at [279, 27] on div "Rewards" at bounding box center [287, 26] width 46 height 53
click at [296, 29] on div "Rewards" at bounding box center [287, 26] width 46 height 53
click at [76, 35] on img at bounding box center [72, 27] width 105 height 46
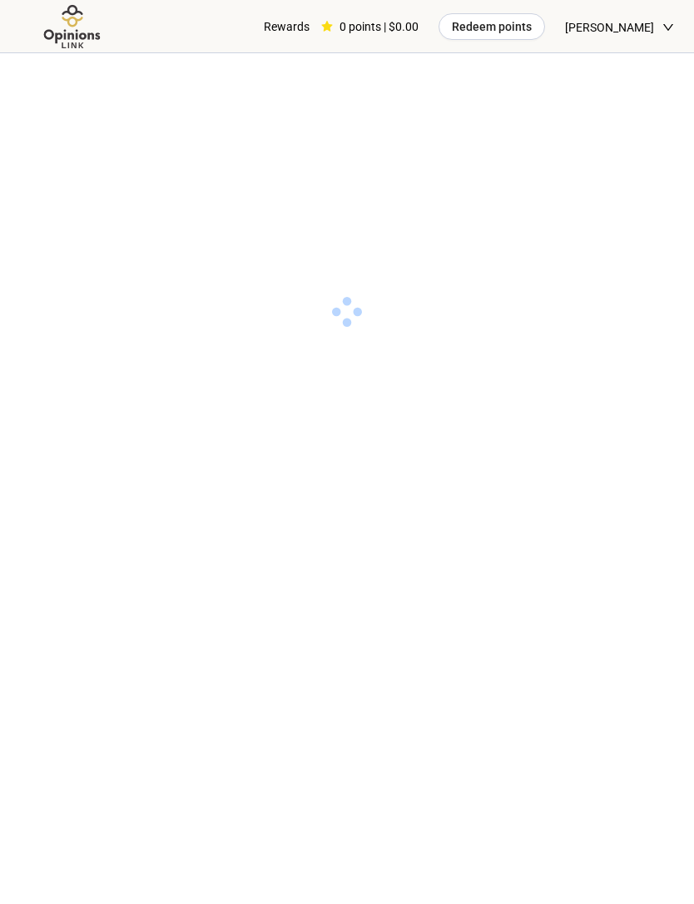
click at [78, 47] on img at bounding box center [72, 27] width 105 height 46
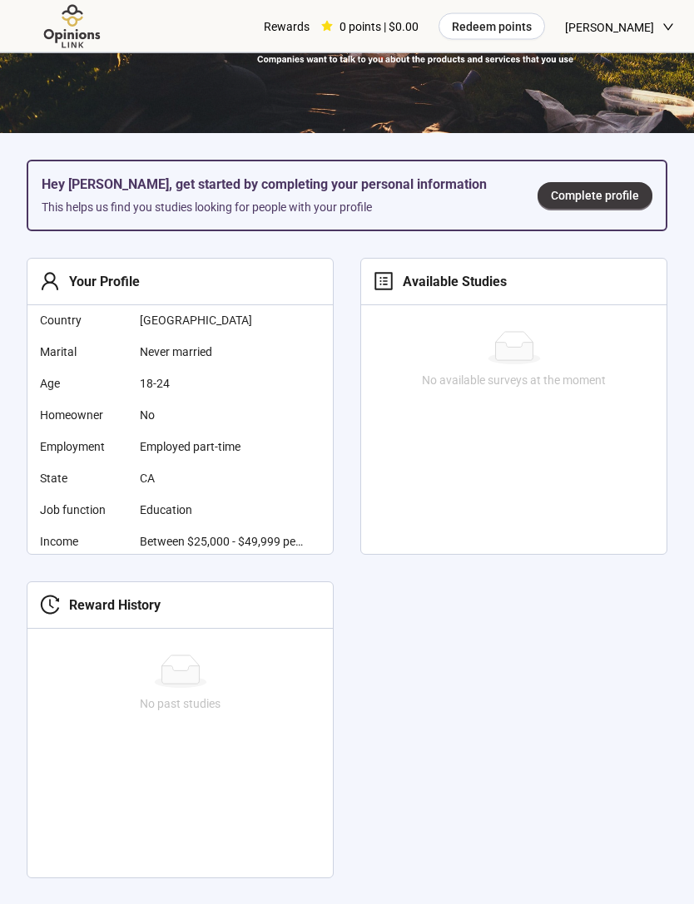
scroll to position [187, 0]
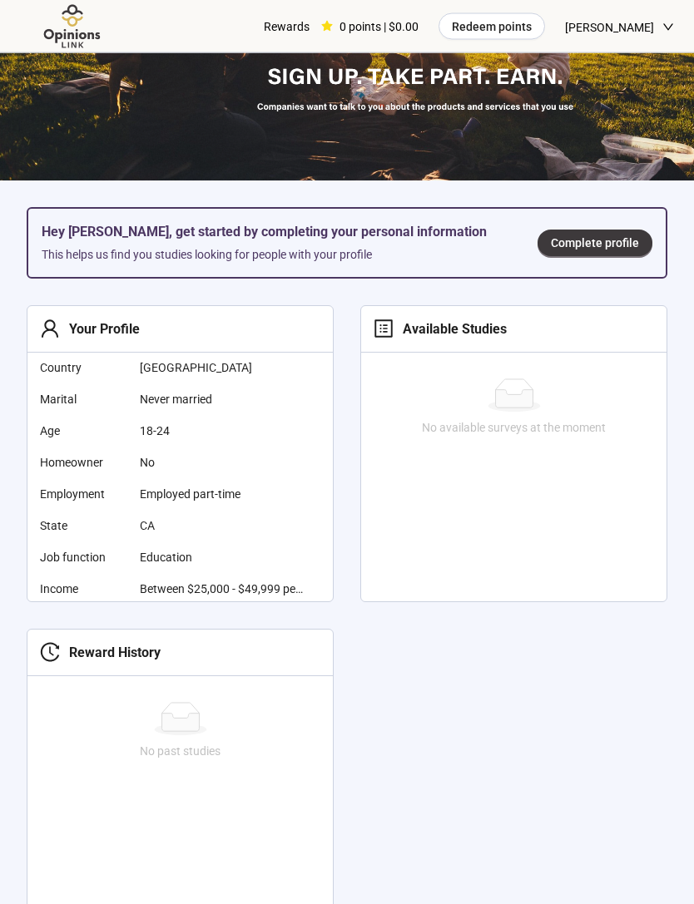
click at [611, 236] on span "Complete profile" at bounding box center [595, 244] width 88 height 18
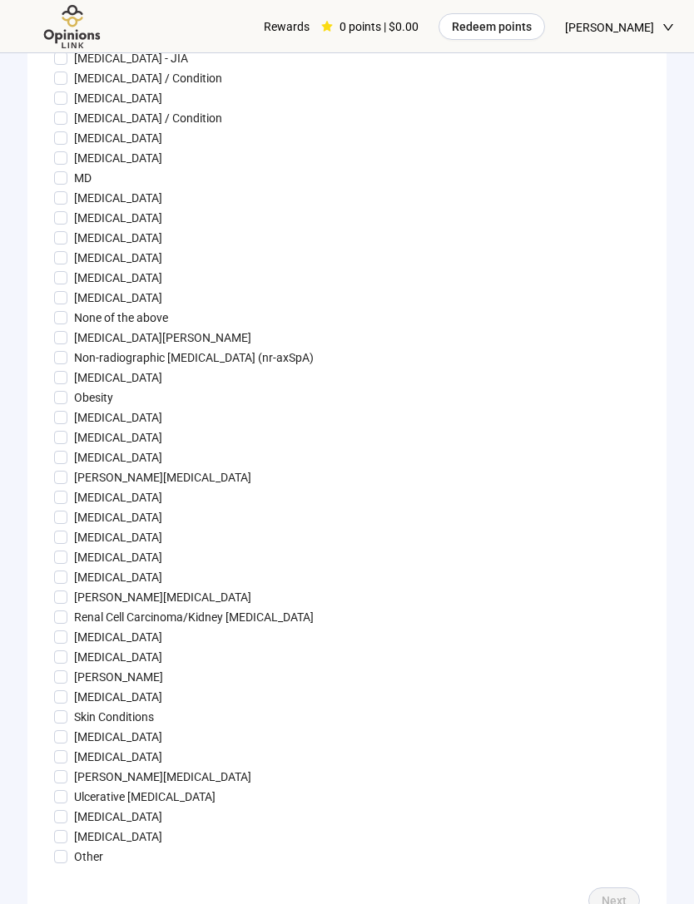
scroll to position [1260, 0]
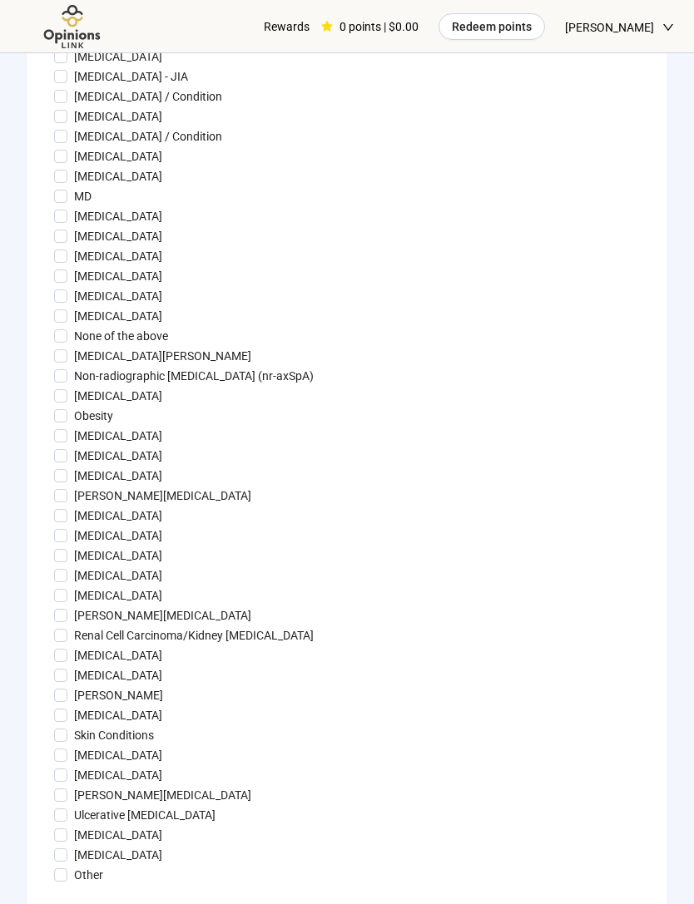
click at [103, 265] on p "[MEDICAL_DATA]" at bounding box center [118, 256] width 88 height 18
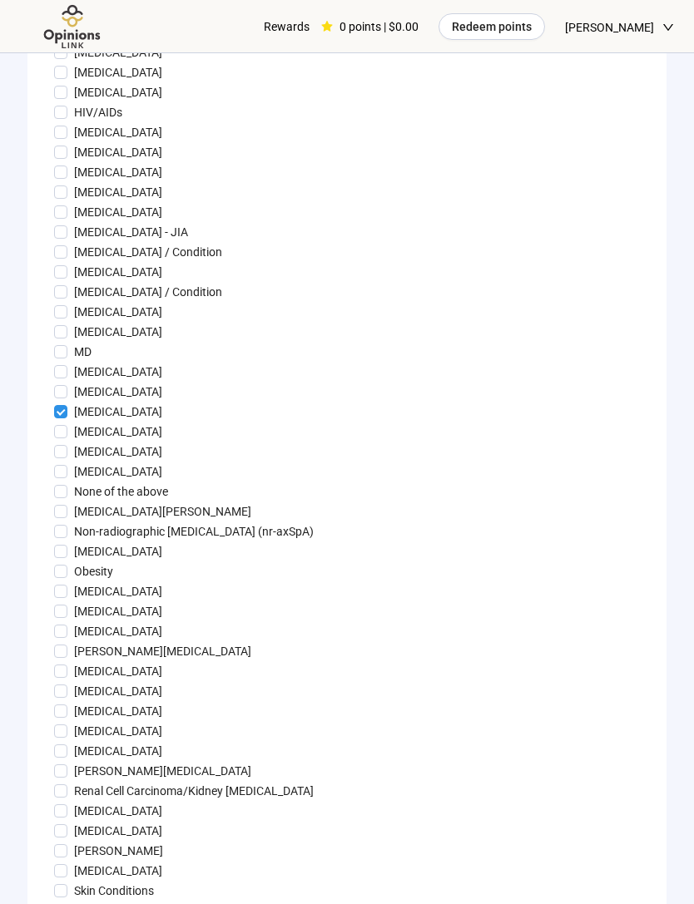
scroll to position [1104, 0]
click at [86, 202] on p "[MEDICAL_DATA]" at bounding box center [118, 193] width 88 height 18
click at [104, 222] on p "[MEDICAL_DATA]" at bounding box center [118, 213] width 88 height 18
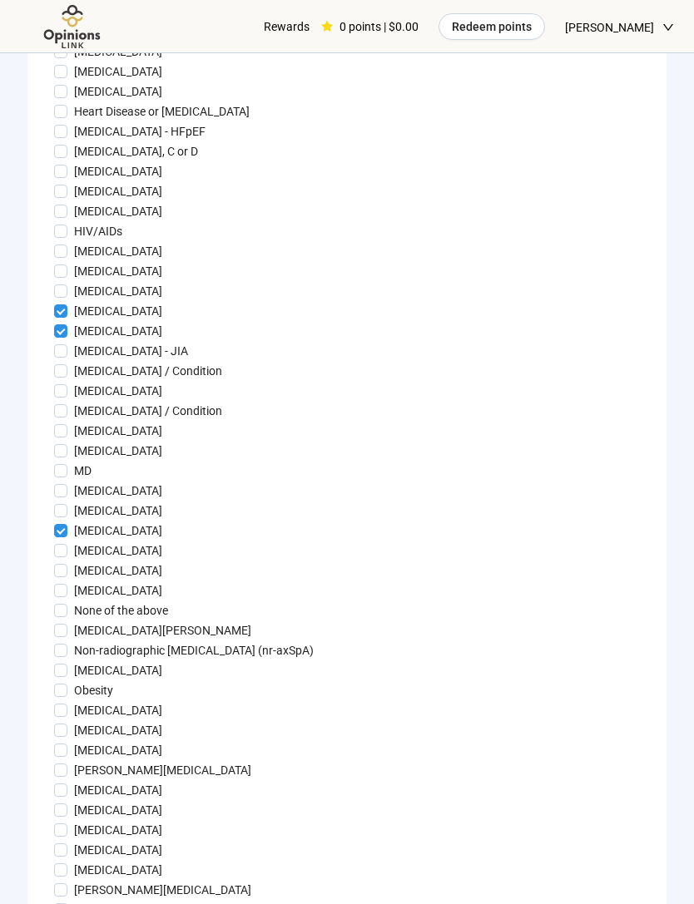
scroll to position [984, 0]
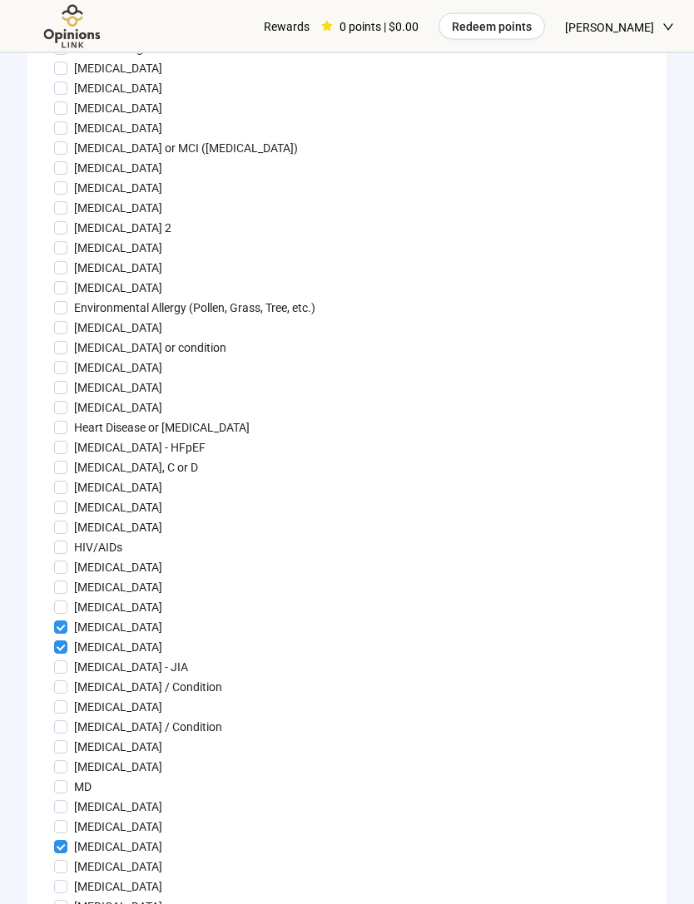
click at [115, 178] on p "[MEDICAL_DATA]" at bounding box center [118, 169] width 88 height 18
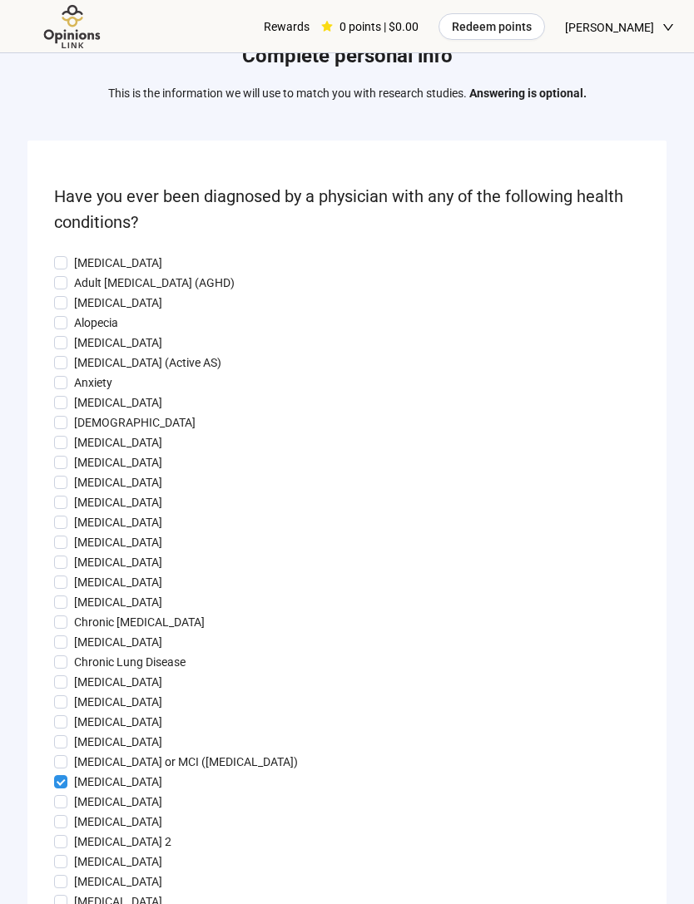
scroll to position [53, 0]
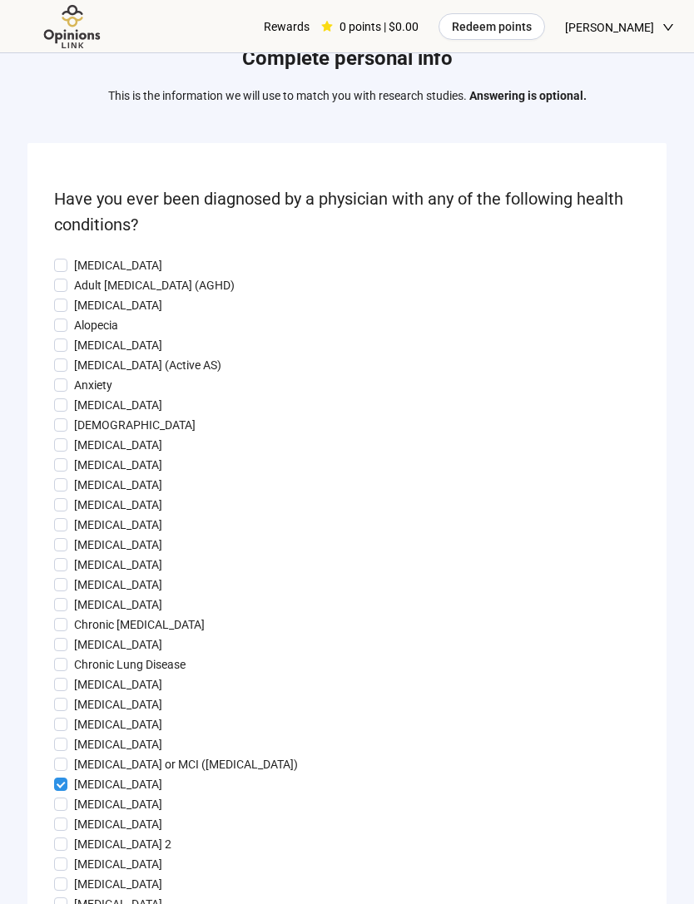
click at [90, 388] on p "Anxiety" at bounding box center [93, 385] width 38 height 18
click at [93, 427] on p "[DEMOGRAPHIC_DATA]" at bounding box center [134, 425] width 121 height 18
click at [96, 308] on p "[MEDICAL_DATA]" at bounding box center [118, 305] width 88 height 18
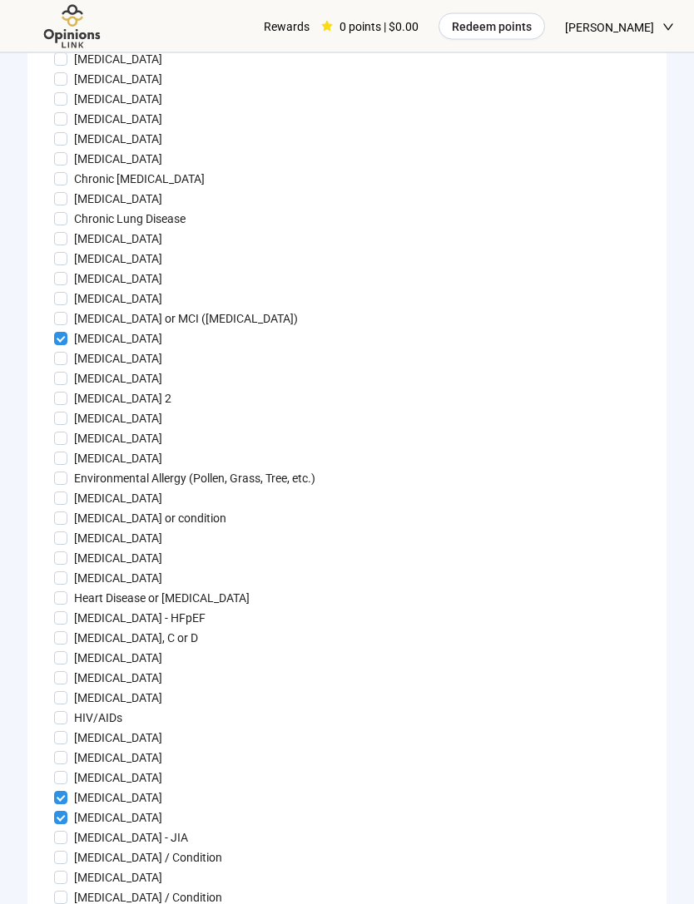
click at [286, 488] on p "Environmental Allergy (Pollen, Grass, Tree, etc.)" at bounding box center [194, 479] width 241 height 18
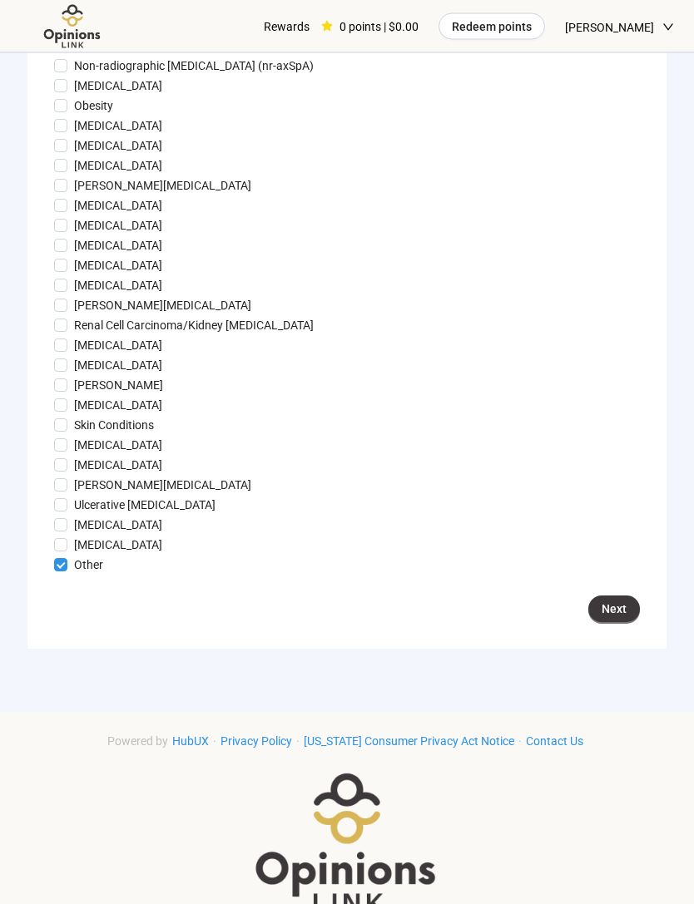
scroll to position [1631, 0]
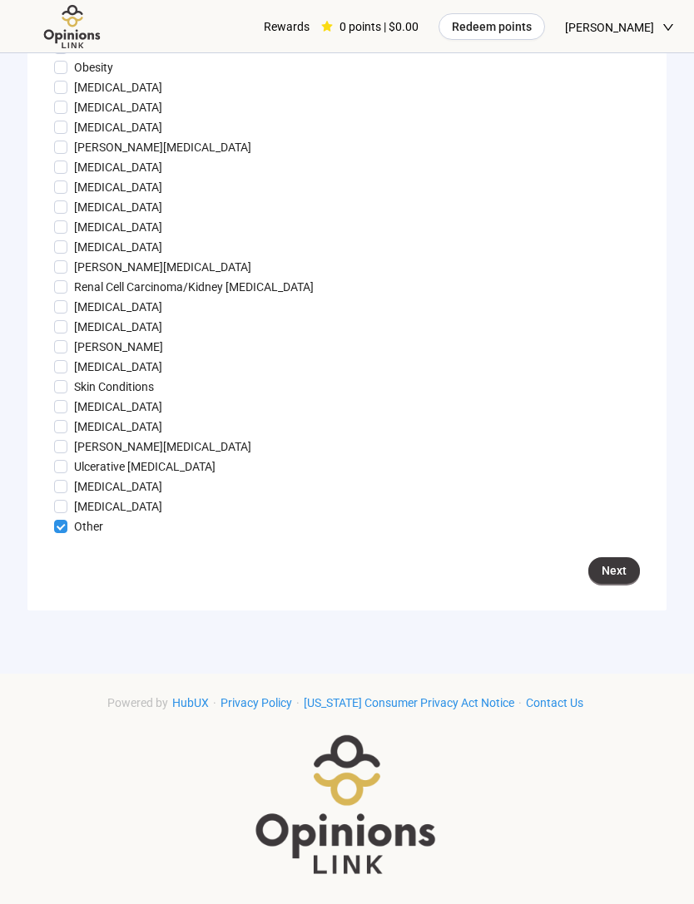
click at [628, 584] on button "Next" at bounding box center [614, 570] width 52 height 27
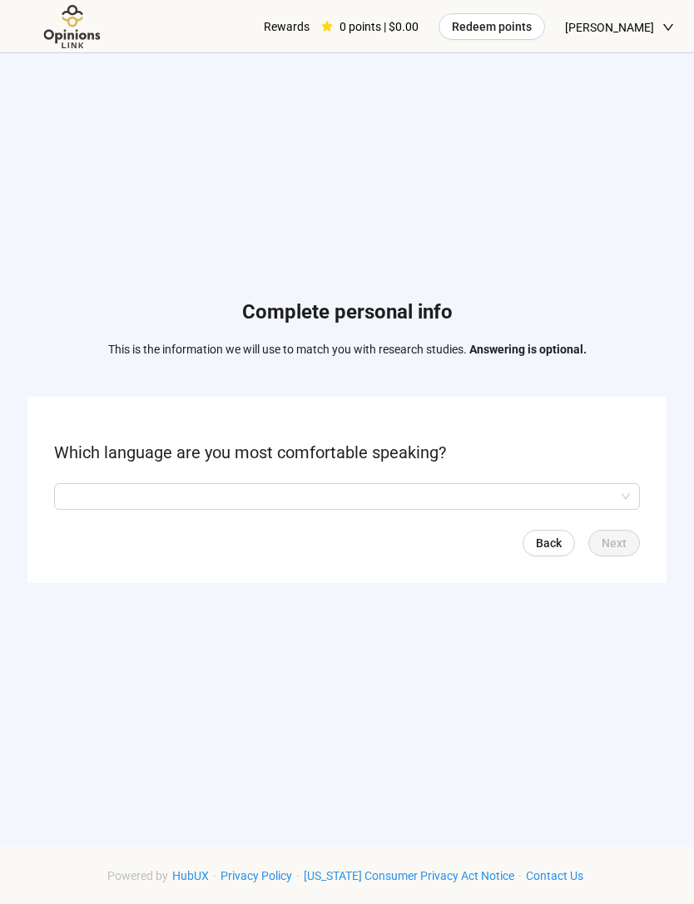
click at [473, 509] on input "search" at bounding box center [347, 496] width 566 height 25
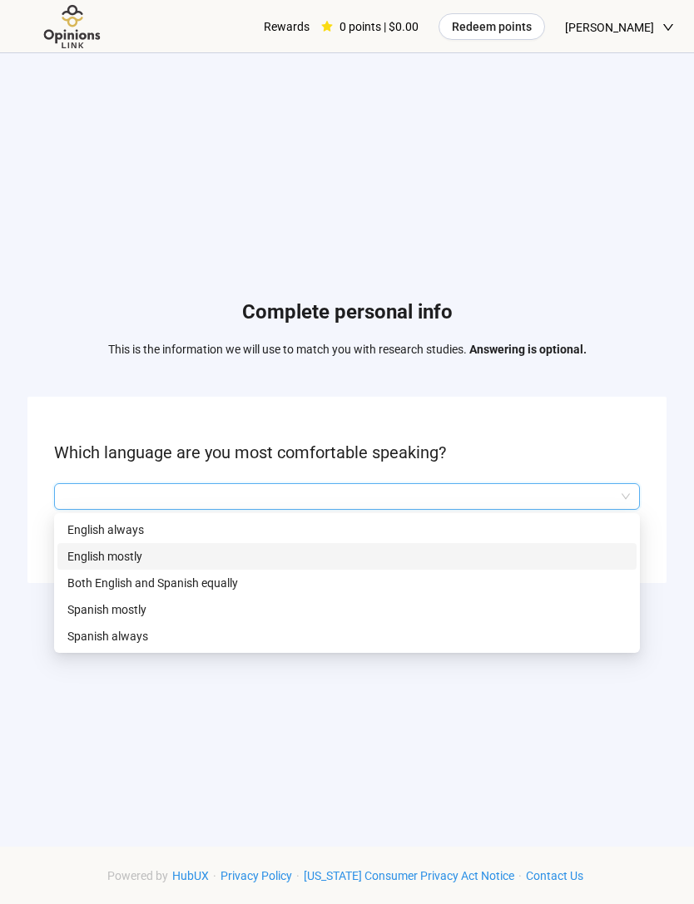
click at [337, 566] on p "English mostly" at bounding box center [346, 556] width 559 height 18
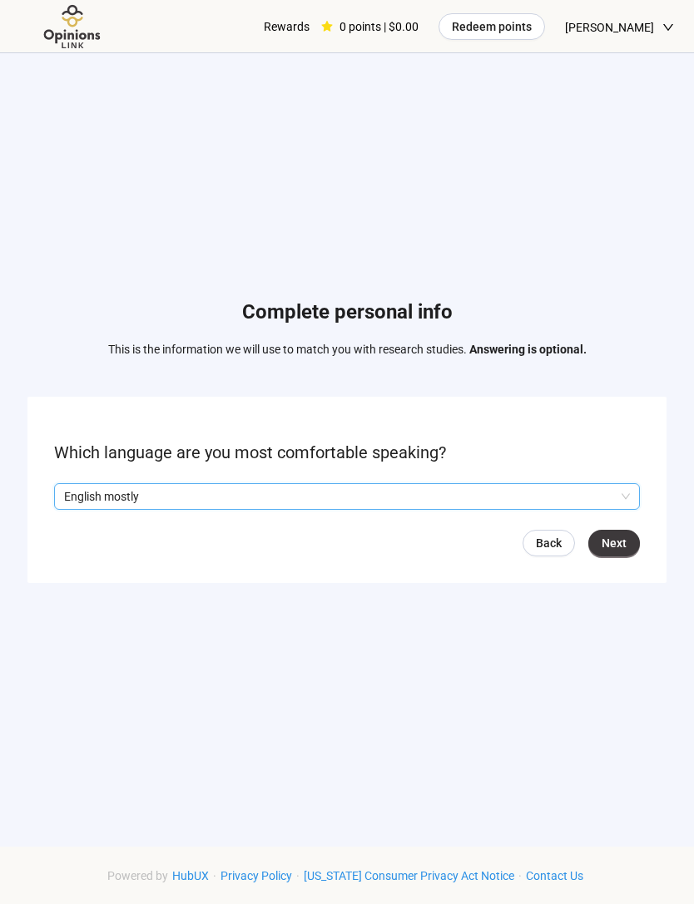
click at [355, 509] on p "English mostly" at bounding box center [339, 496] width 551 height 25
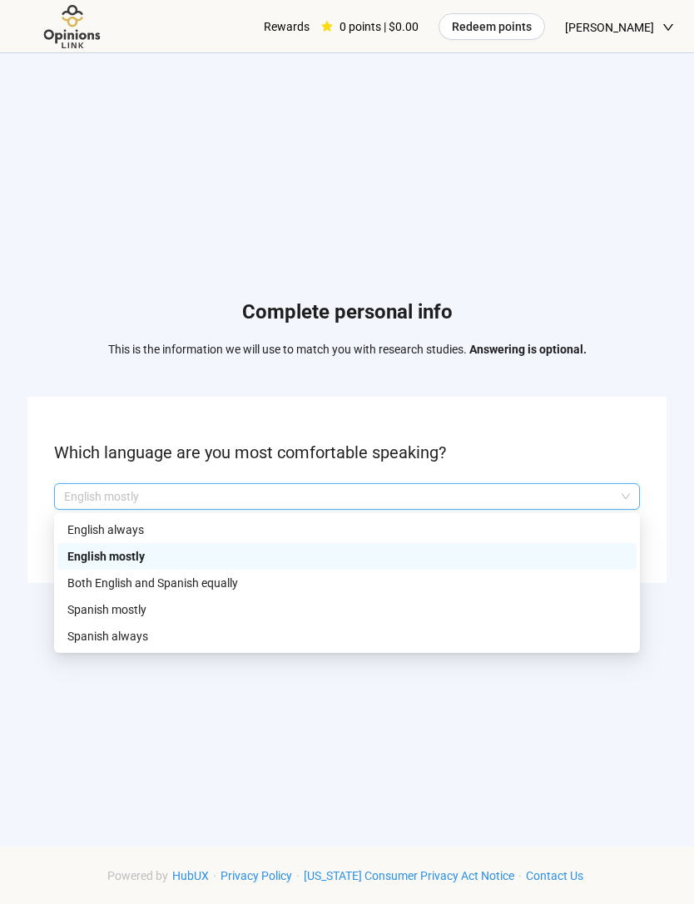
click at [354, 509] on p "English mostly" at bounding box center [339, 496] width 551 height 25
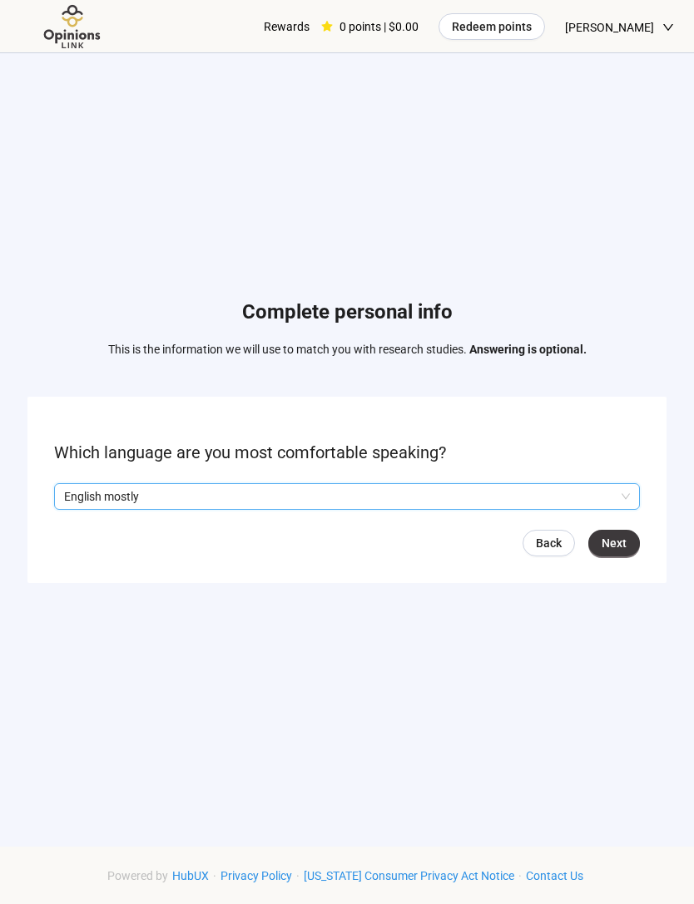
click at [616, 509] on span "English mostly" at bounding box center [347, 496] width 566 height 25
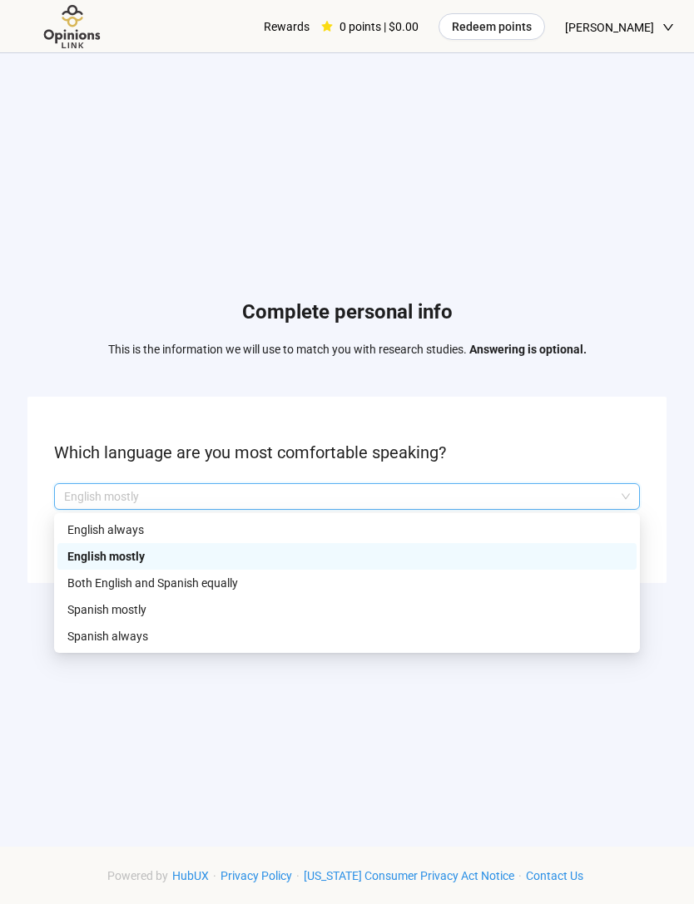
click at [289, 539] on p "English always" at bounding box center [346, 530] width 559 height 18
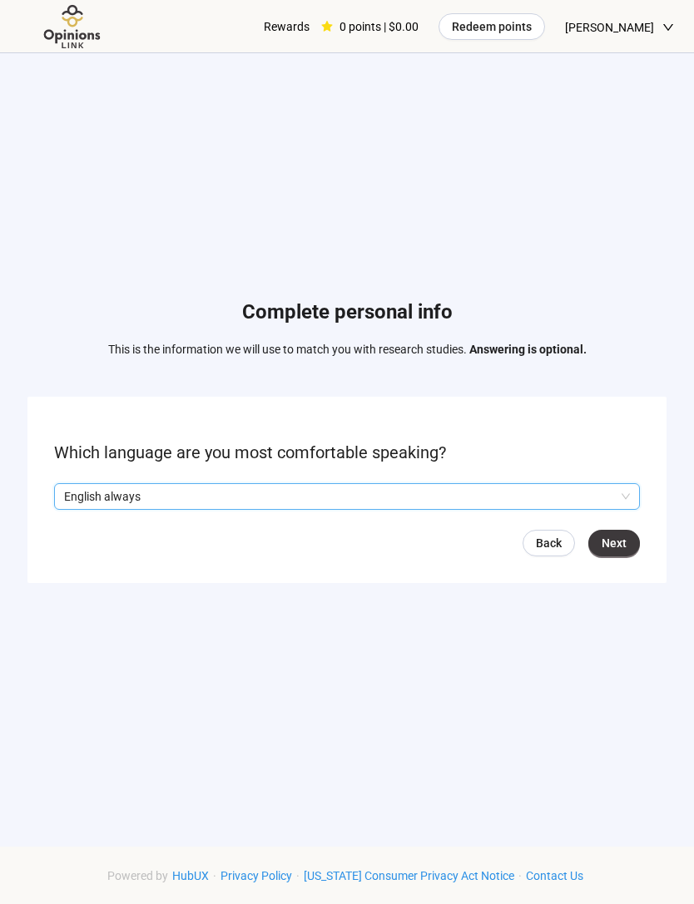
click at [627, 556] on button "Next" at bounding box center [614, 543] width 52 height 27
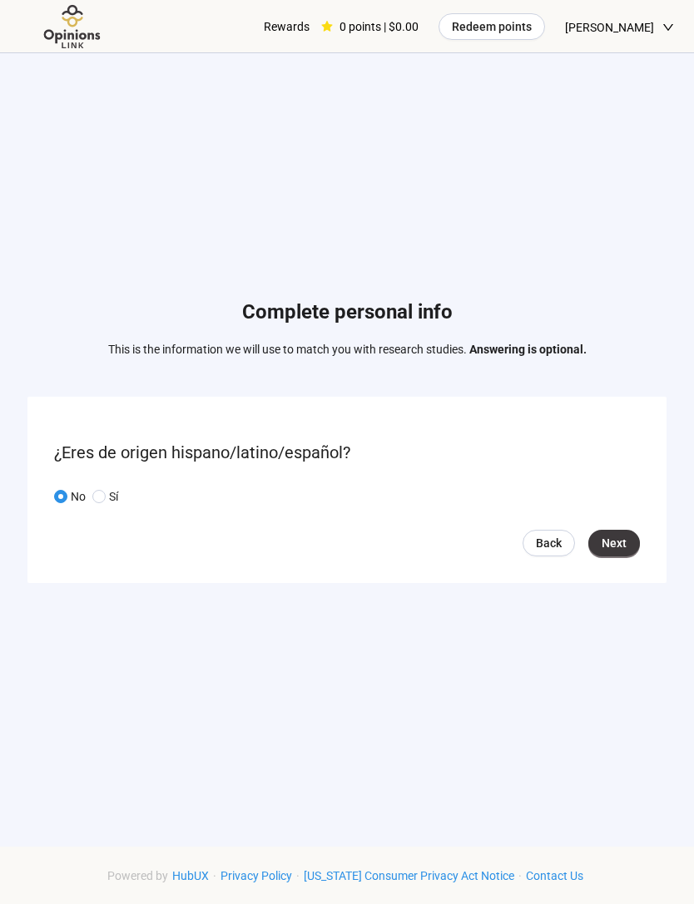
click at [638, 556] on button "Next" at bounding box center [614, 543] width 52 height 27
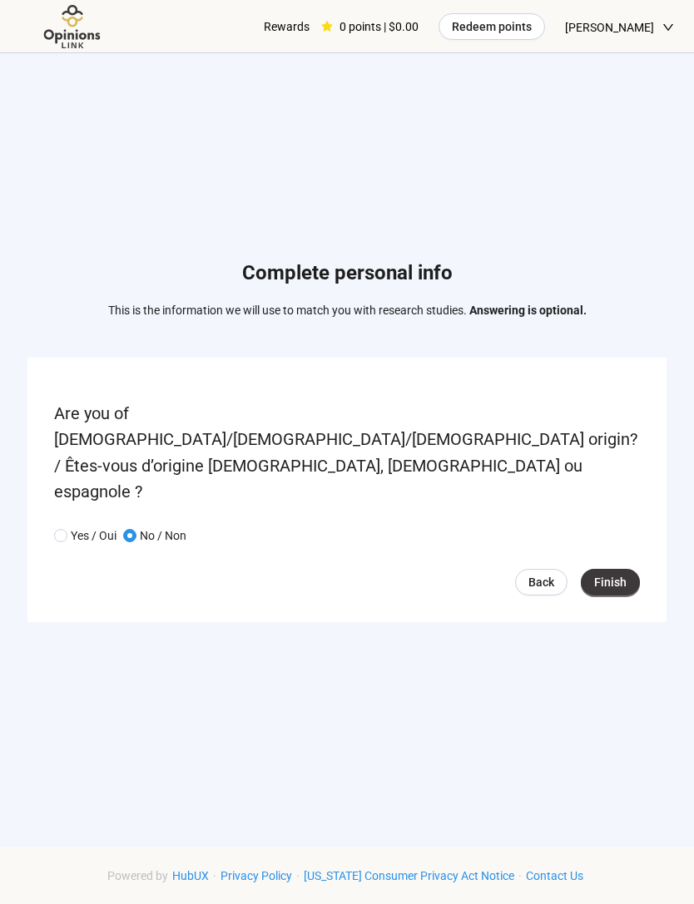
click at [612, 578] on span "Finish" at bounding box center [610, 582] width 32 height 18
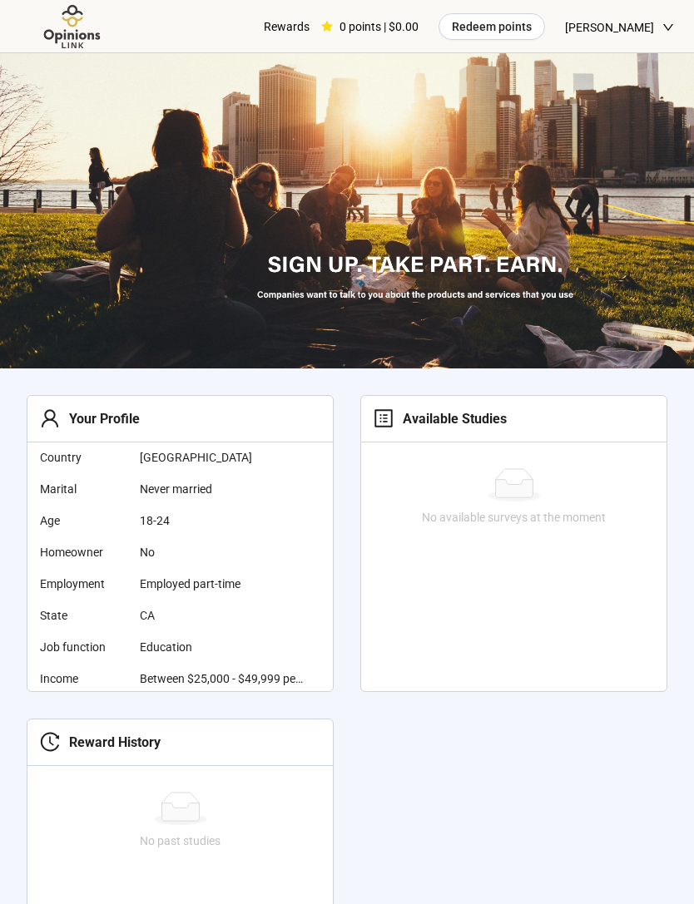
click at [607, 25] on span "[PERSON_NAME]" at bounding box center [609, 27] width 89 height 53
click at [665, 31] on icon "down" at bounding box center [668, 28] width 12 height 12
click at [662, 22] on icon "down" at bounding box center [668, 28] width 12 height 12
click at [650, 13] on span "[PERSON_NAME]" at bounding box center [609, 27] width 89 height 53
